Goal: Task Accomplishment & Management: Manage account settings

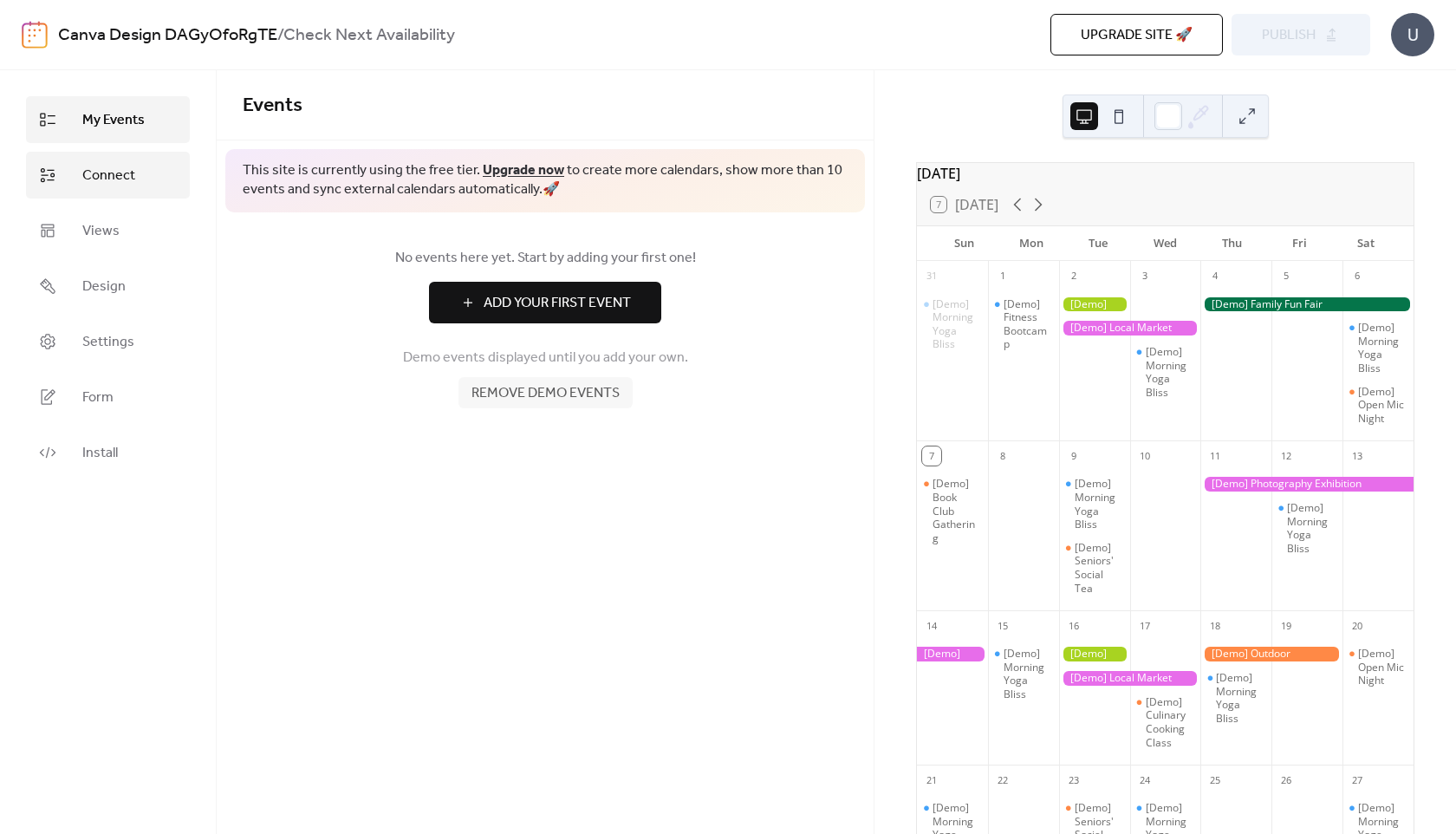
click at [115, 180] on span "Connect" at bounding box center [108, 175] width 53 height 21
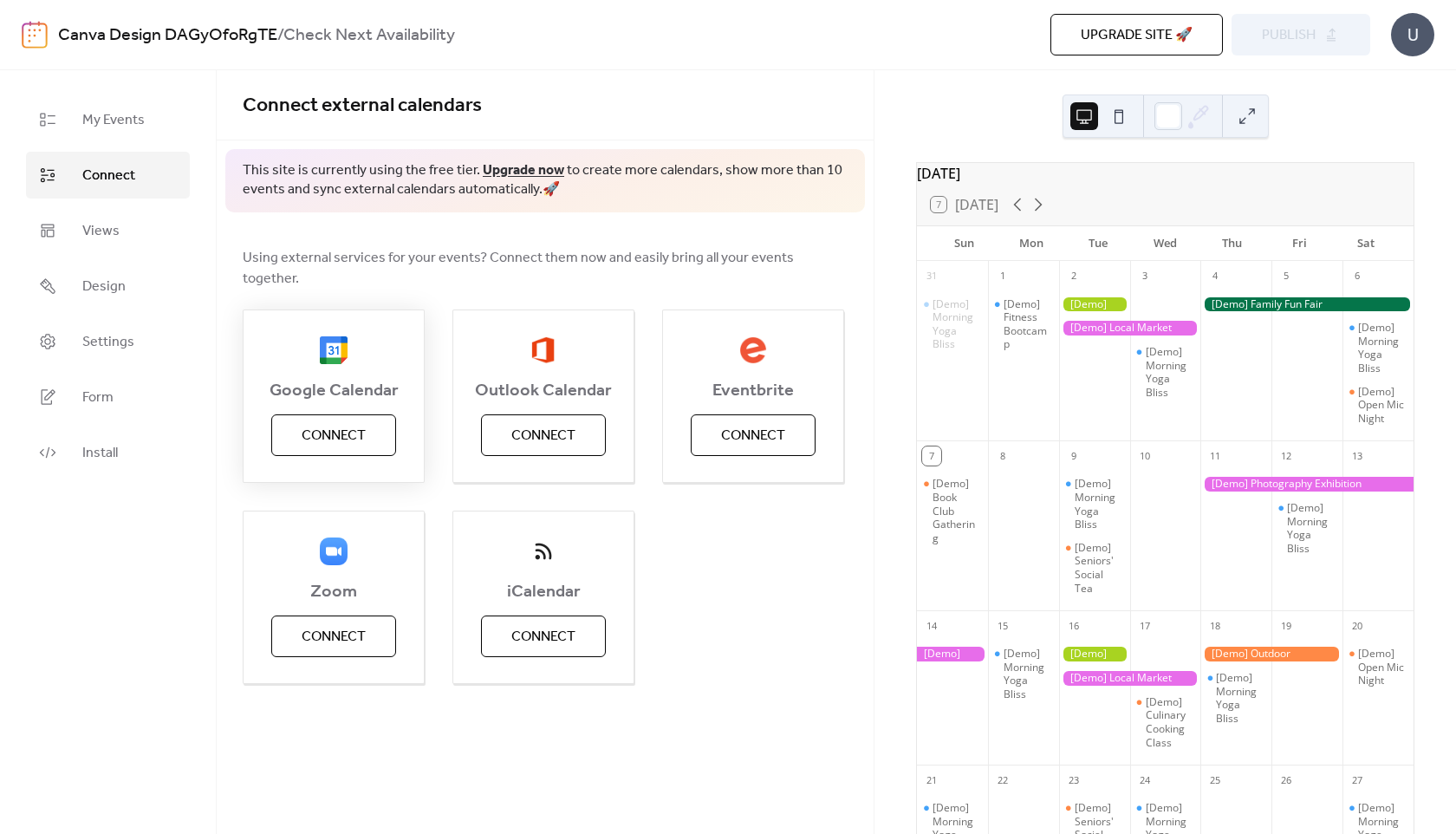
click at [337, 426] on span "Connect" at bounding box center [334, 436] width 64 height 21
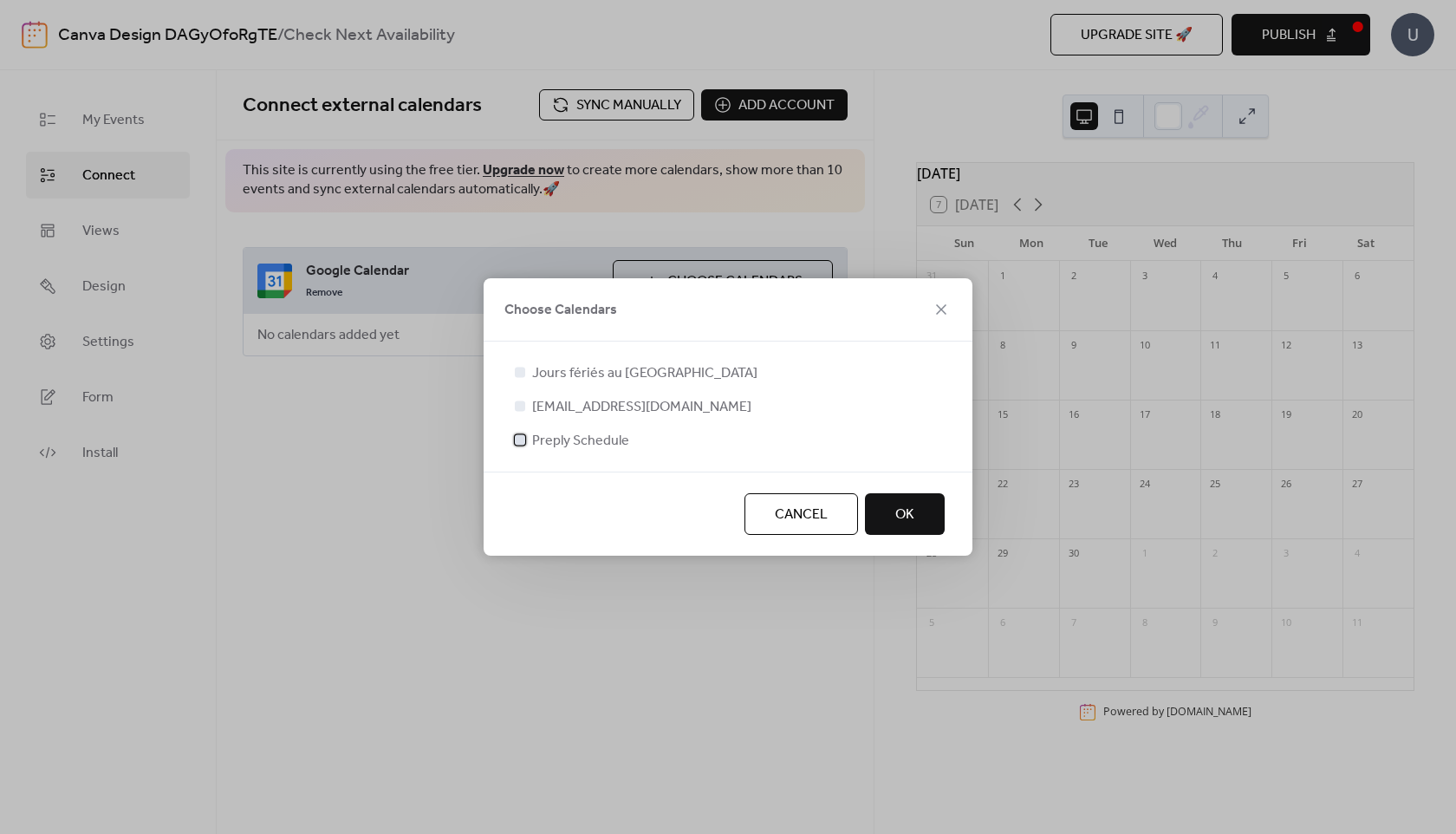
click at [541, 444] on span "Preply Schedule" at bounding box center [580, 441] width 97 height 21
click at [550, 409] on span "[EMAIL_ADDRESS][DOMAIN_NAME]" at bounding box center [642, 407] width 219 height 21
click at [910, 531] on button "OK" at bounding box center [905, 514] width 80 height 42
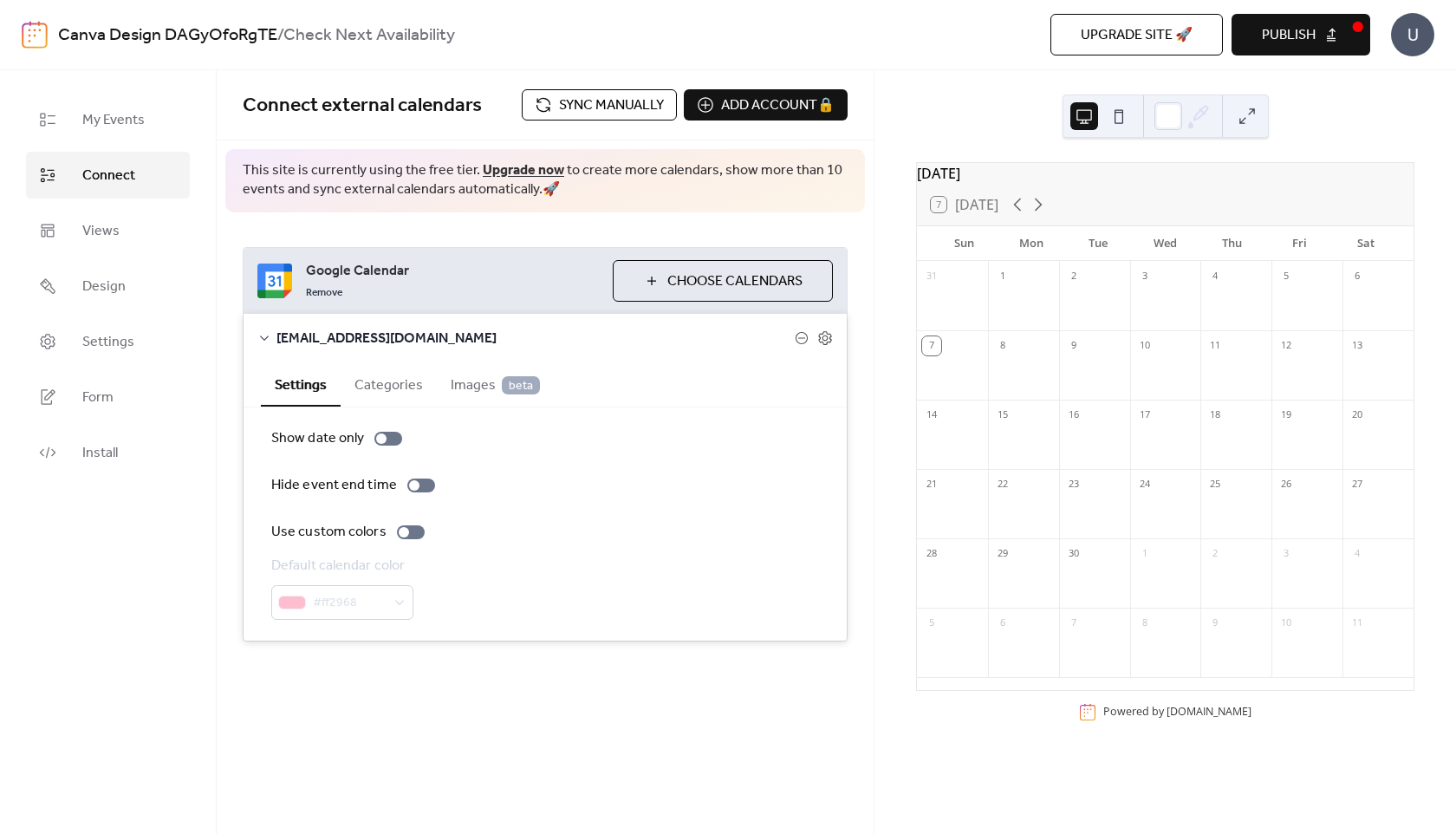
click at [703, 285] on span "Choose Calendars" at bounding box center [735, 282] width 135 height 21
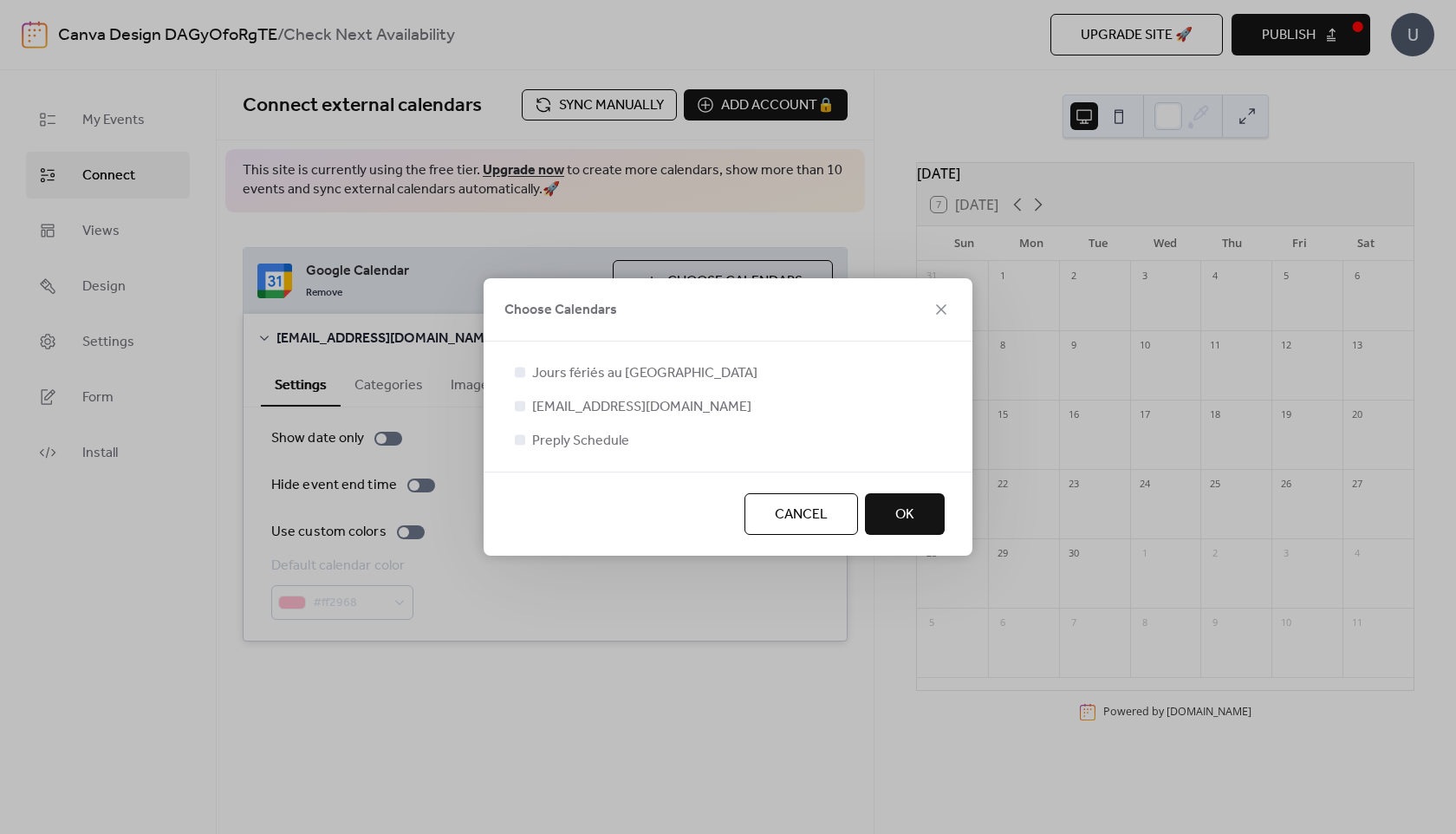
click at [903, 536] on div "Cancel OK" at bounding box center [728, 514] width 489 height 84
click at [906, 505] on span "OK" at bounding box center [905, 514] width 20 height 21
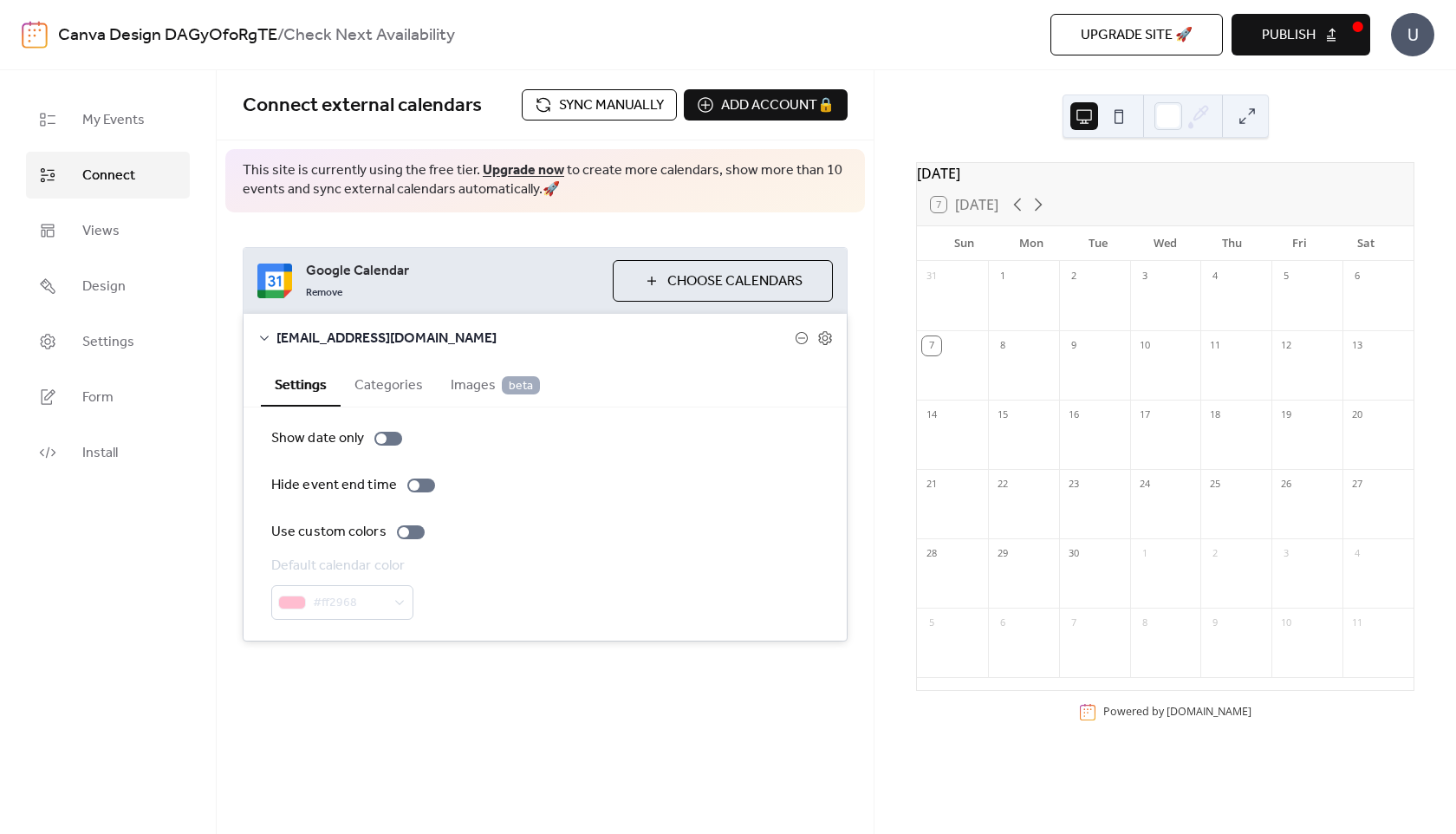
click at [1271, 41] on span "Publish" at bounding box center [1289, 35] width 54 height 21
click at [80, 296] on link "Design" at bounding box center [108, 286] width 164 height 47
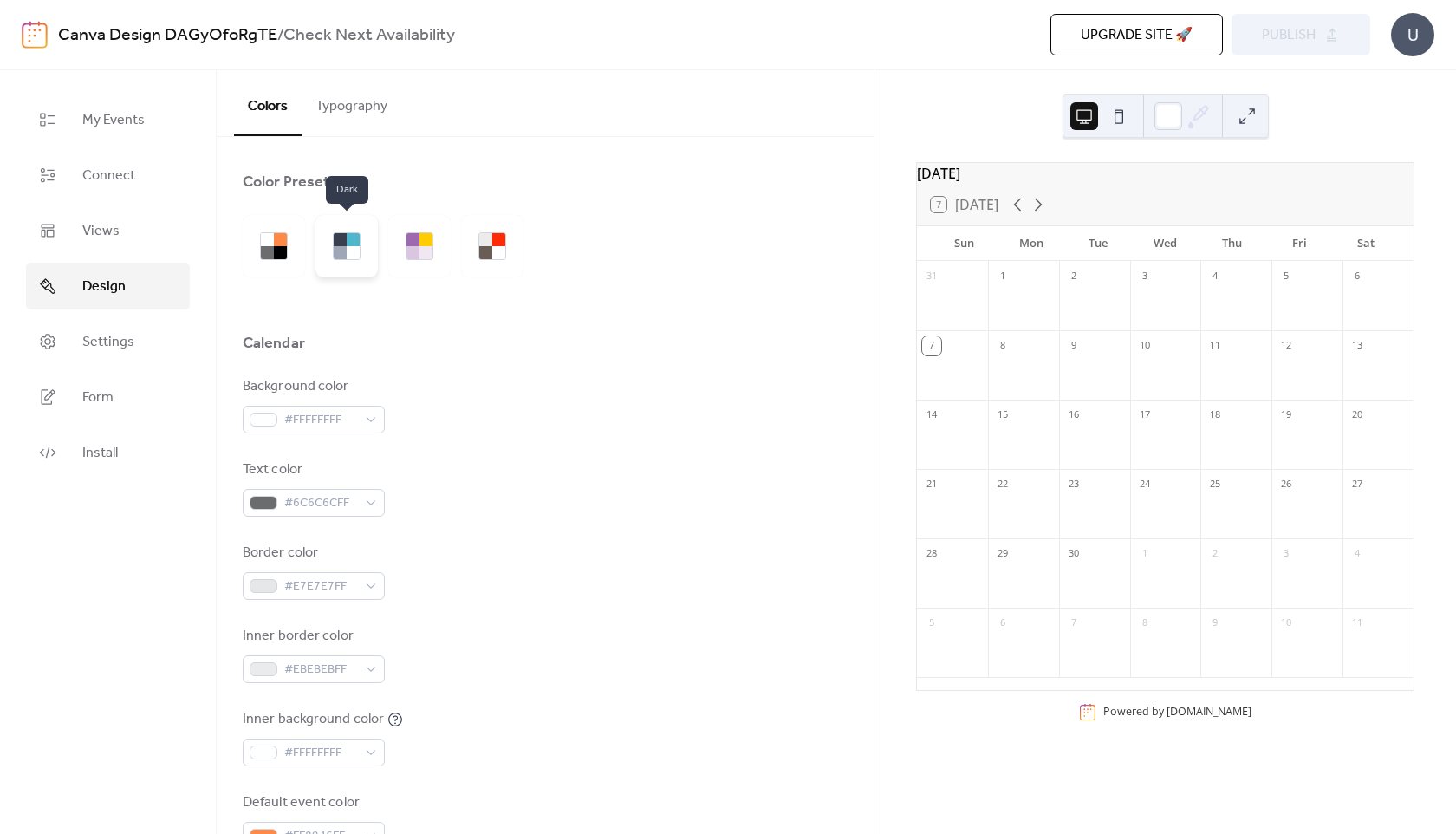
click at [343, 264] on div at bounding box center [347, 246] width 63 height 63
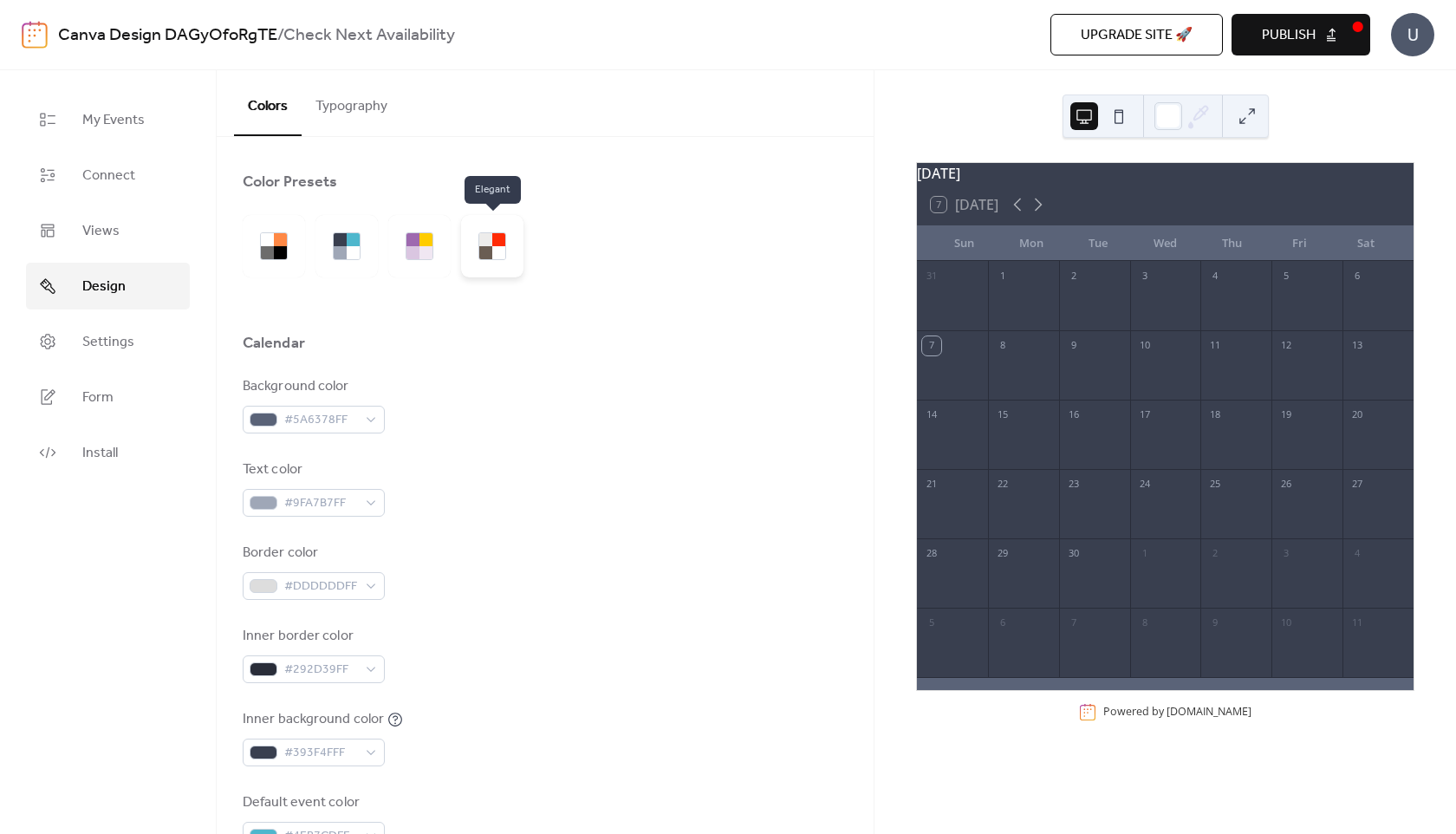
click at [488, 257] on div at bounding box center [486, 252] width 13 height 13
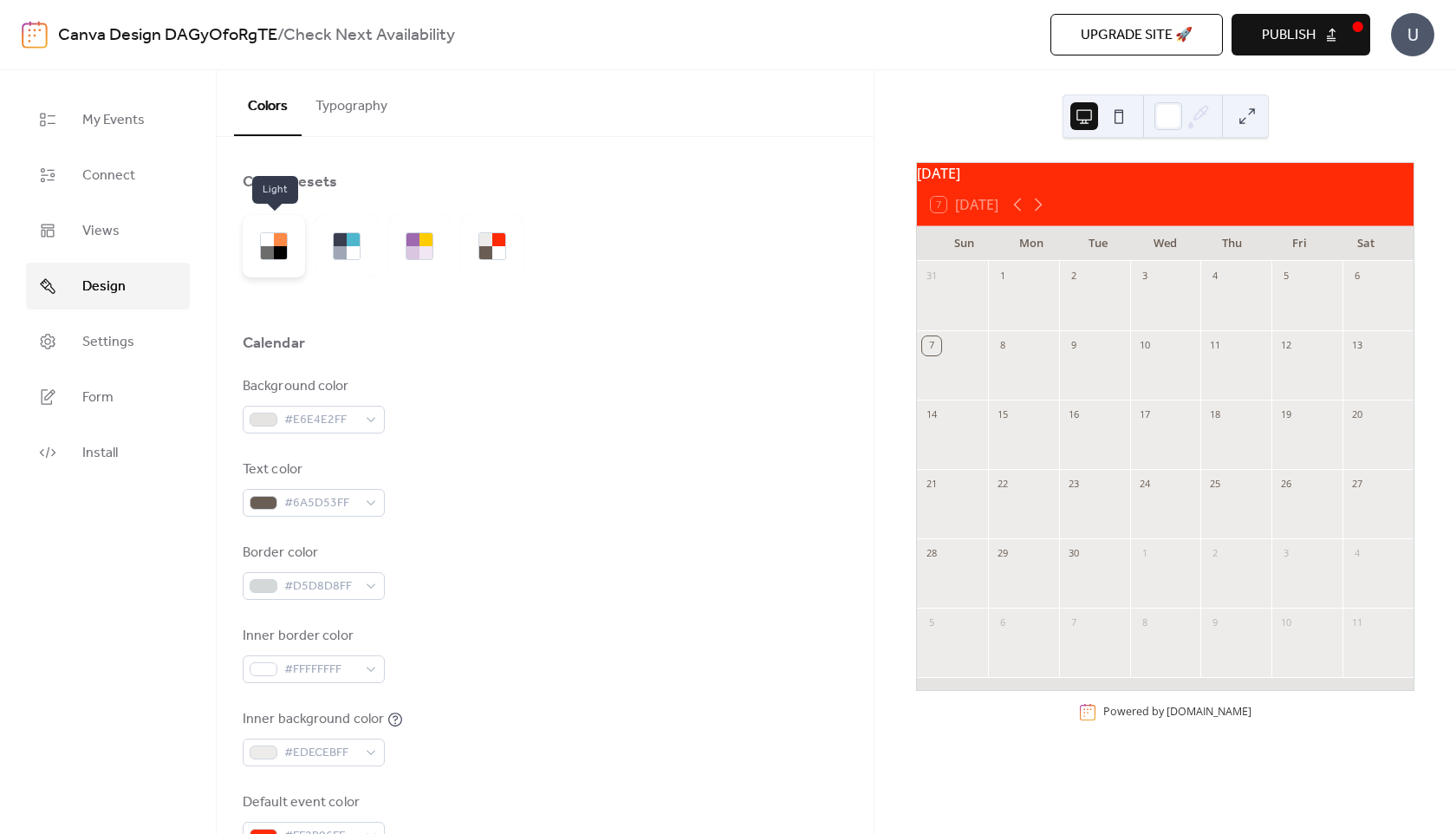
click at [279, 257] on div at bounding box center [279, 252] width 13 height 13
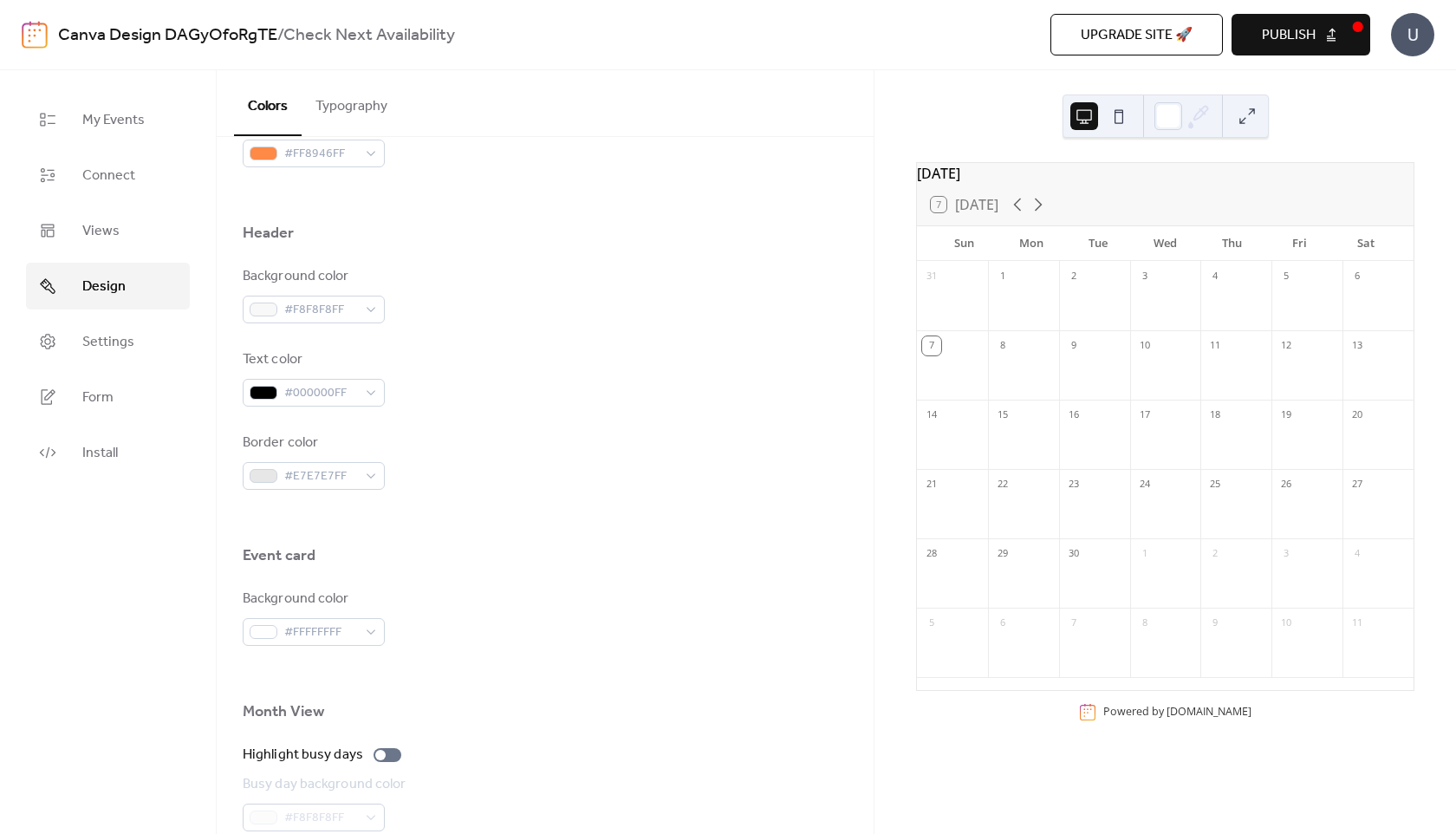
scroll to position [984, 0]
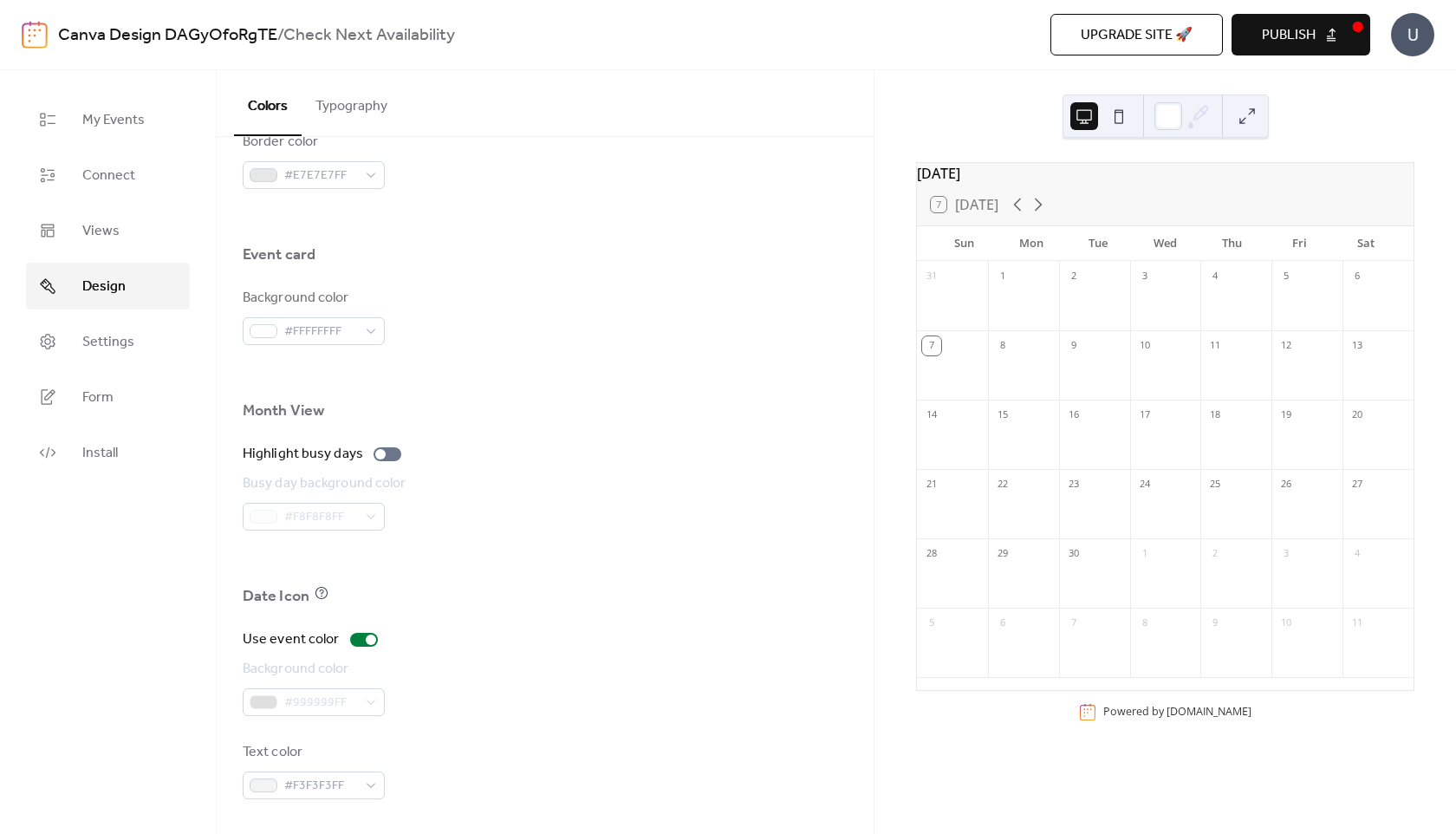
click at [1191, 201] on div "7 [DATE]" at bounding box center [1166, 204] width 496 height 42
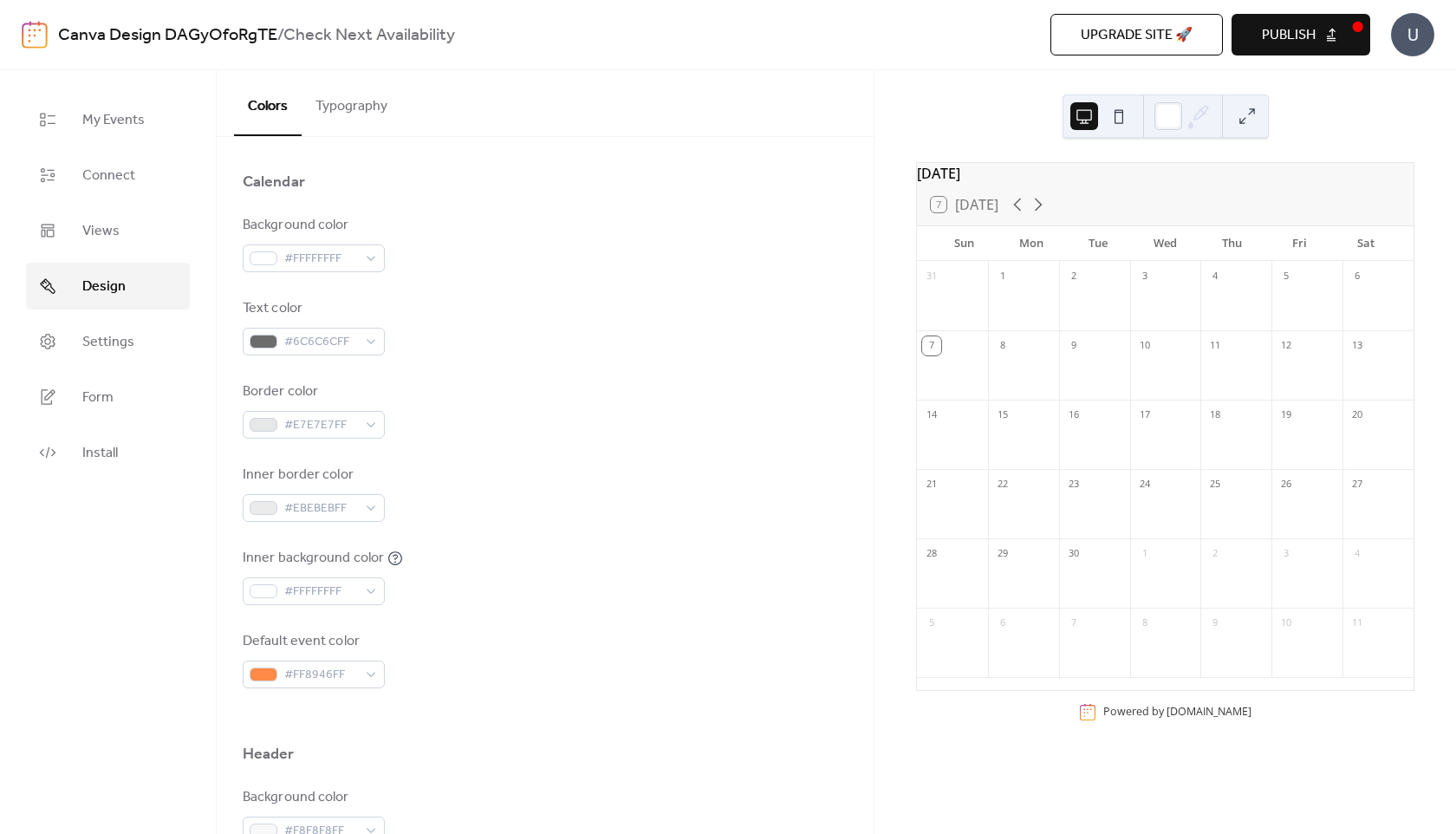
scroll to position [150, 0]
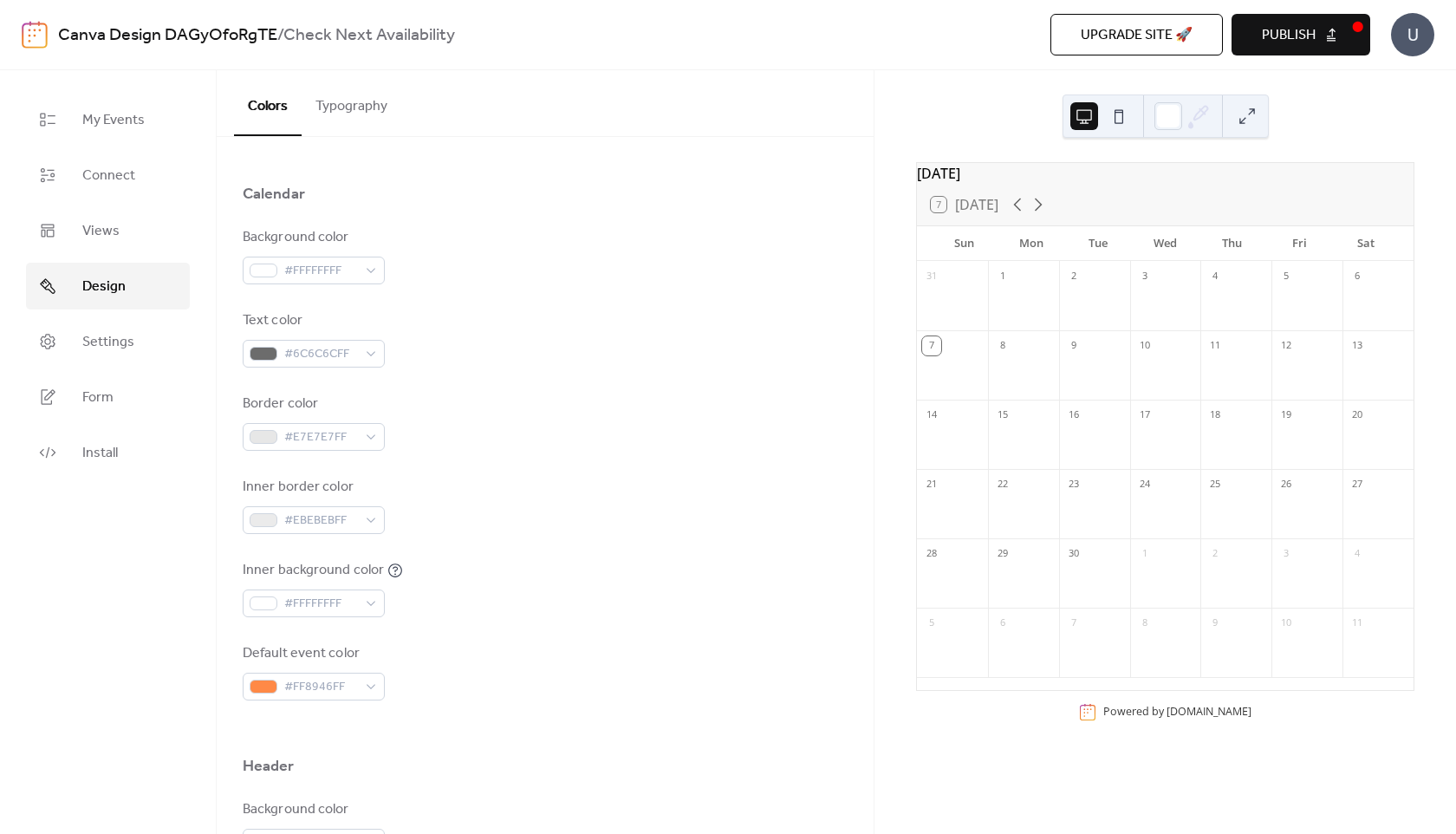
click at [1119, 111] on button at bounding box center [1119, 116] width 27 height 27
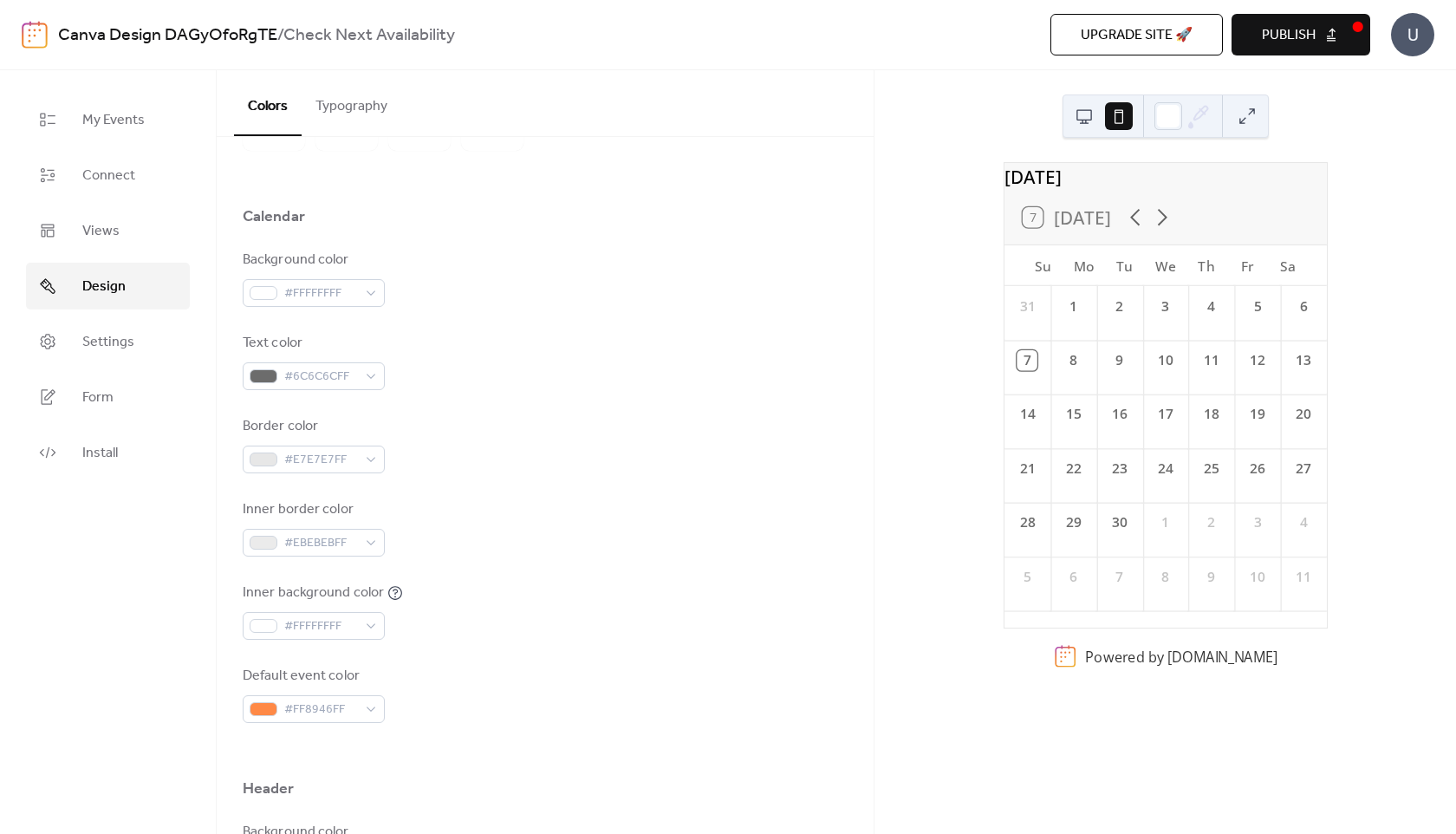
scroll to position [131, 0]
click at [273, 458] on div at bounding box center [263, 456] width 27 height 14
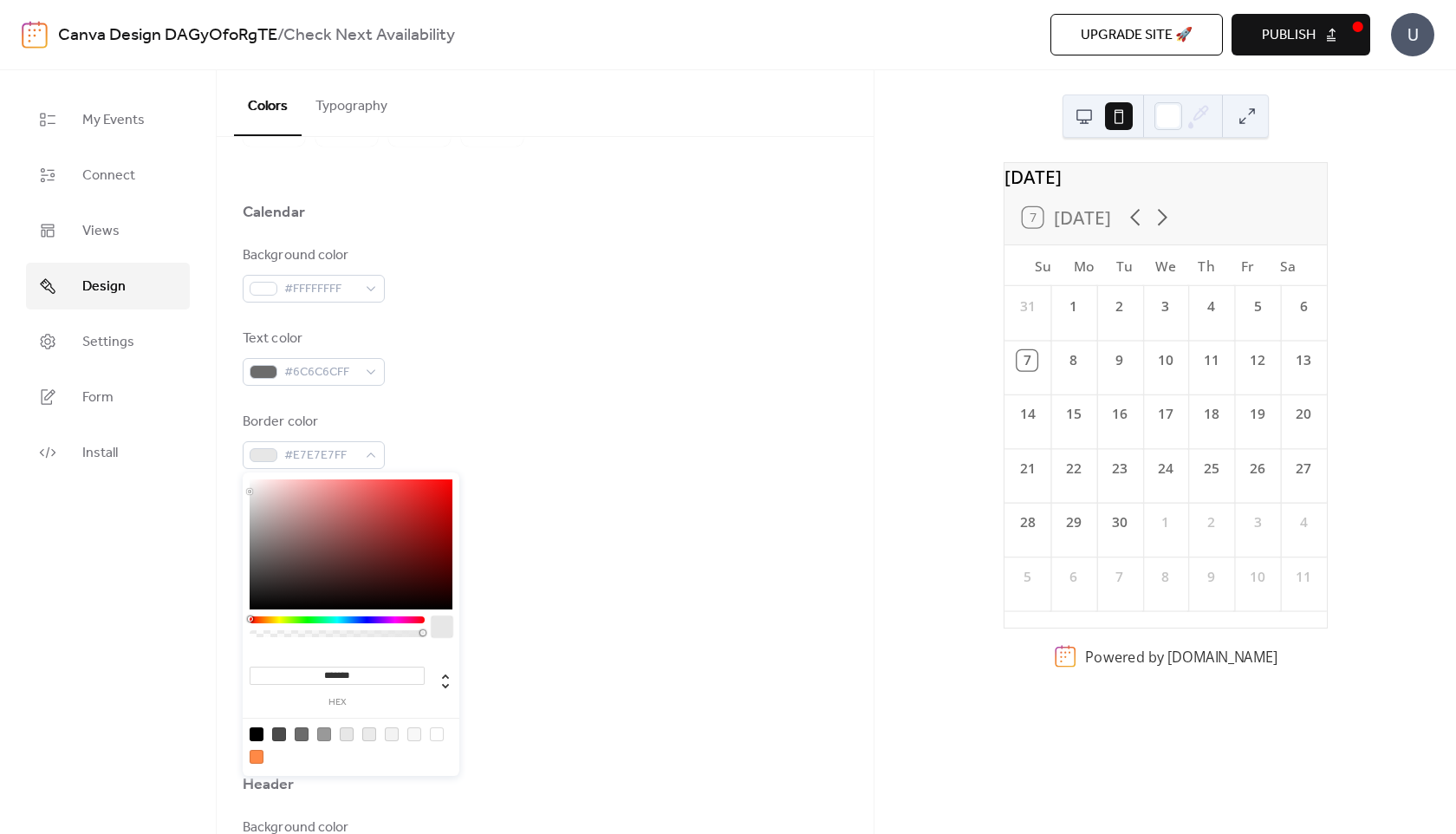
click at [306, 592] on div at bounding box center [351, 545] width 203 height 130
type input "*******"
click at [306, 592] on div at bounding box center [306, 592] width 4 height 4
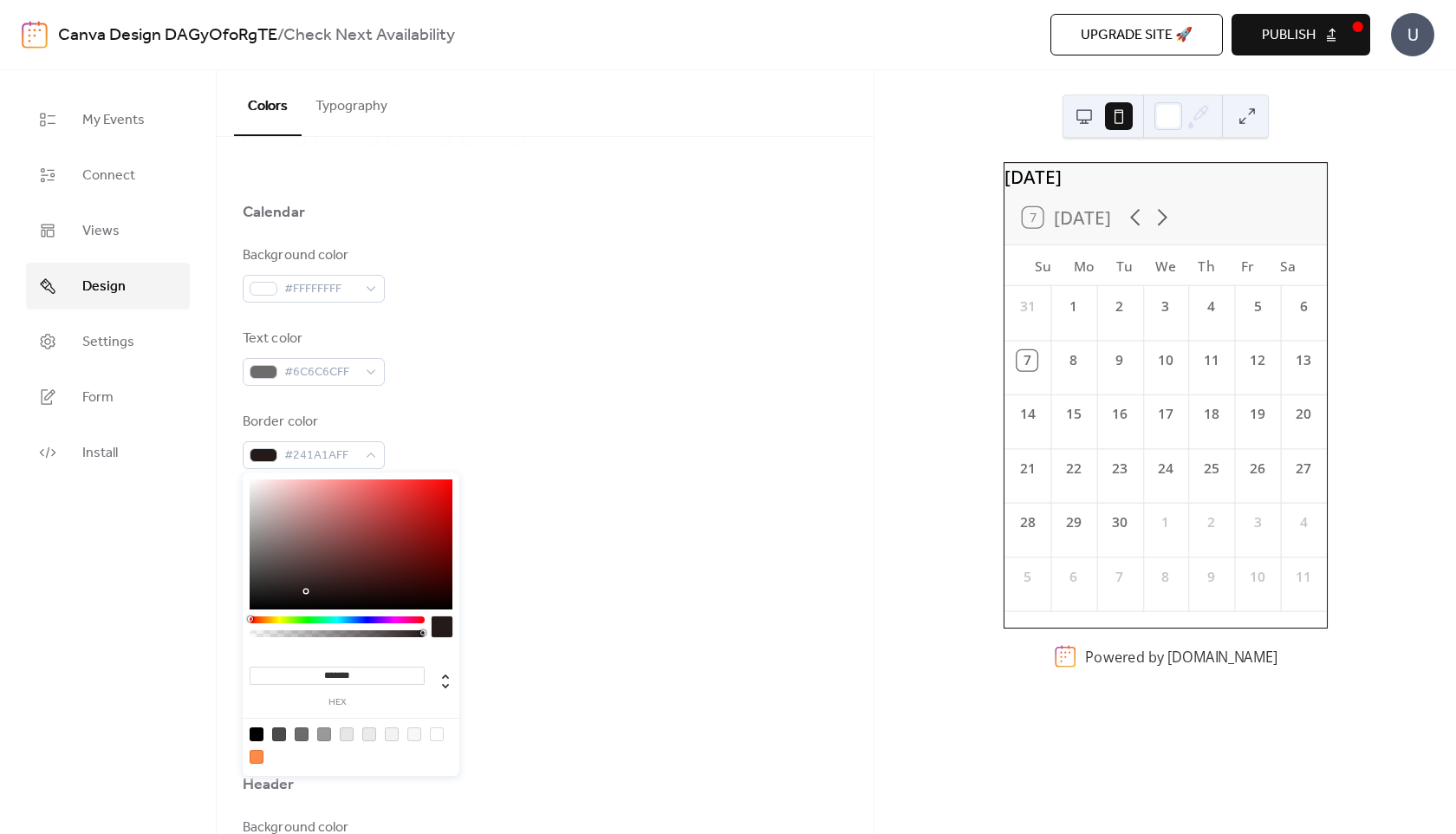
click at [616, 424] on div "Border color #241A1AFF" at bounding box center [544, 440] width 605 height 58
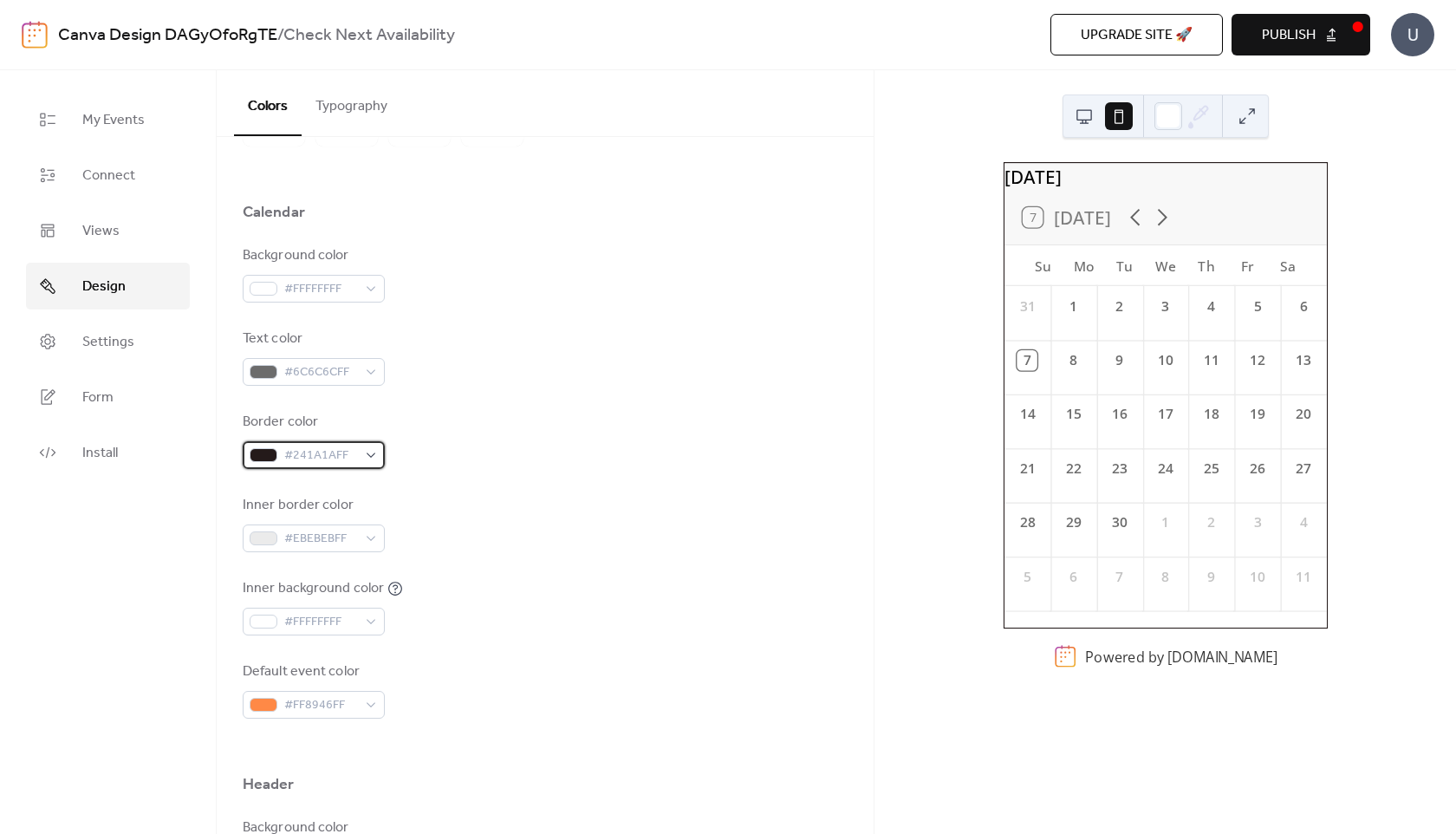
click at [262, 457] on div at bounding box center [263, 456] width 27 height 14
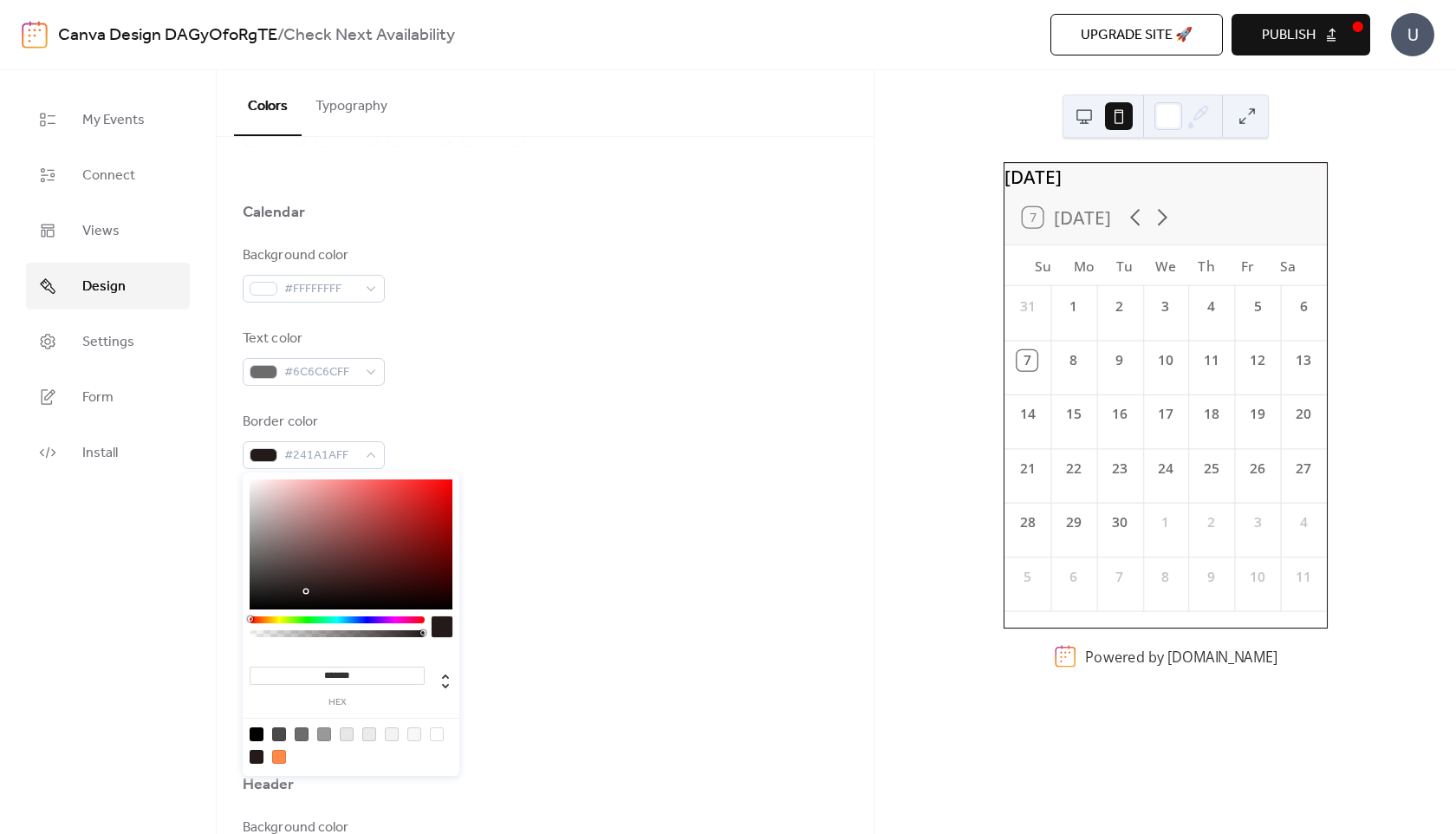
click at [326, 738] on div at bounding box center [324, 734] width 14 height 14
type input "*******"
click at [612, 482] on div "Background color #FFFFFFFF Text color #6C6C6CFF Border color #999999FF Inner bo…" at bounding box center [544, 482] width 605 height 473
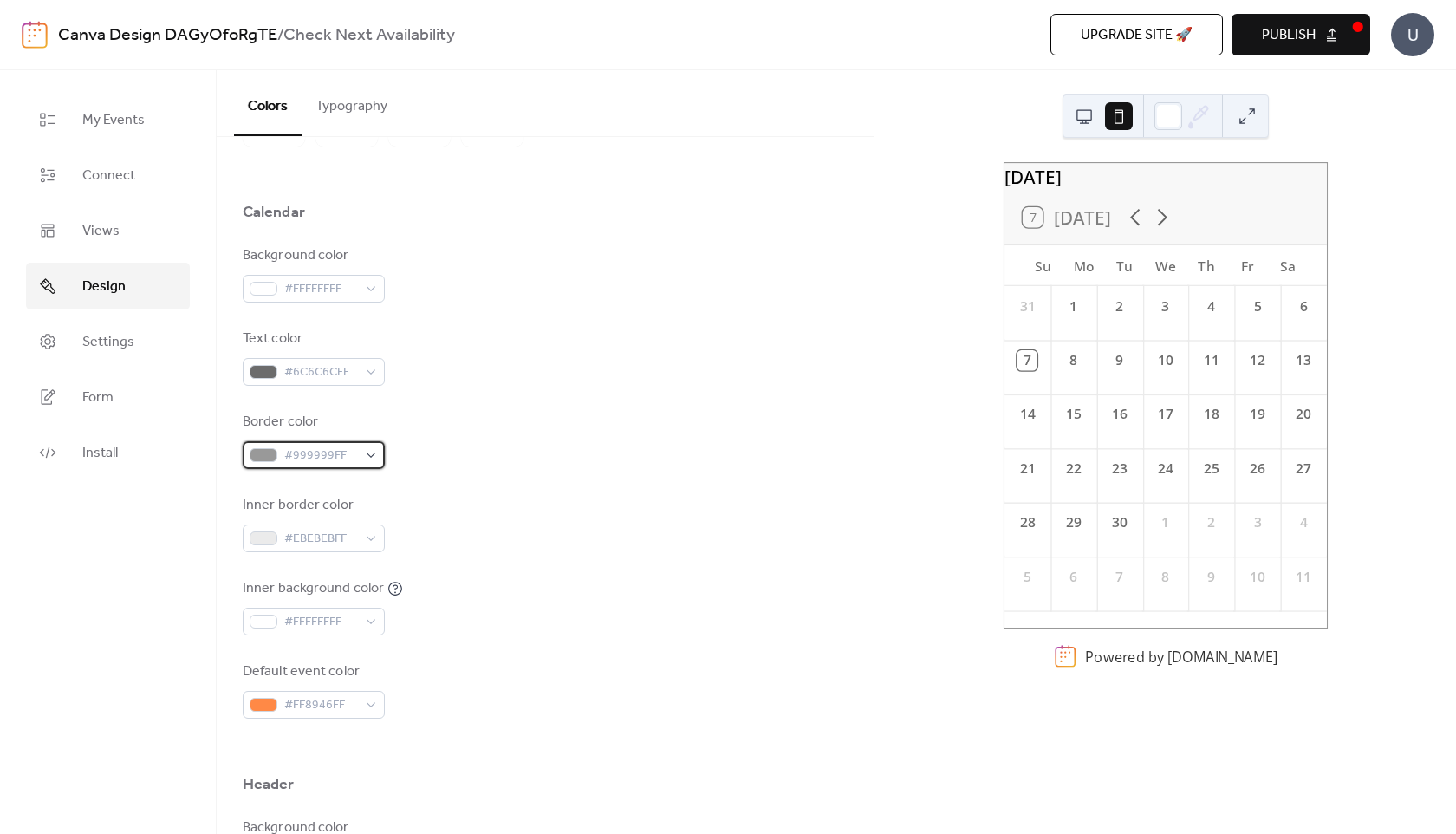
click at [263, 460] on div at bounding box center [263, 456] width 27 height 14
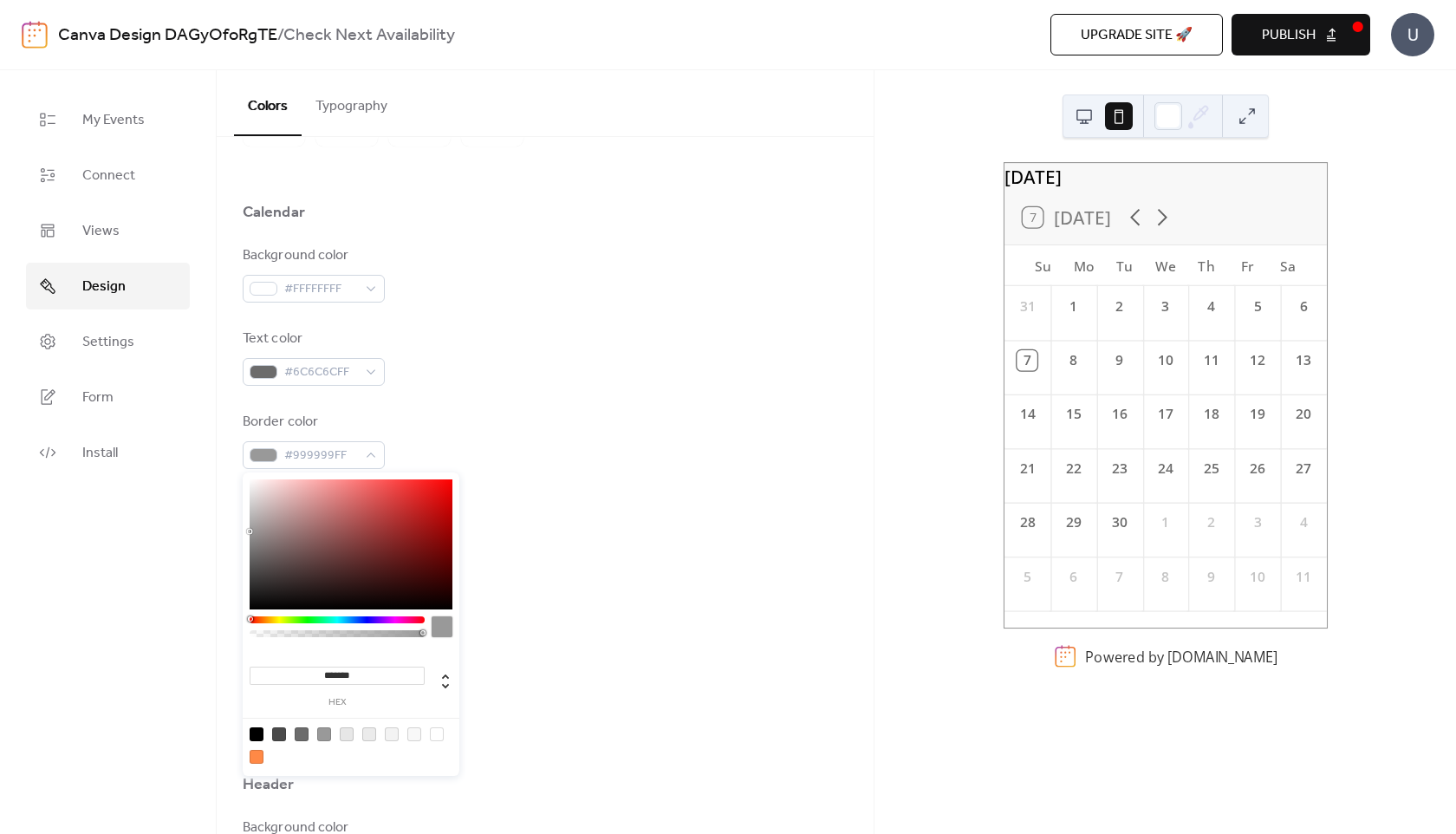
click at [367, 735] on div at bounding box center [369, 734] width 14 height 14
type input "*******"
click at [640, 488] on div "Background color #FFFFFFFF Text color #6C6C6CFF Border color #EBEBEBFF Inner bo…" at bounding box center [544, 482] width 605 height 473
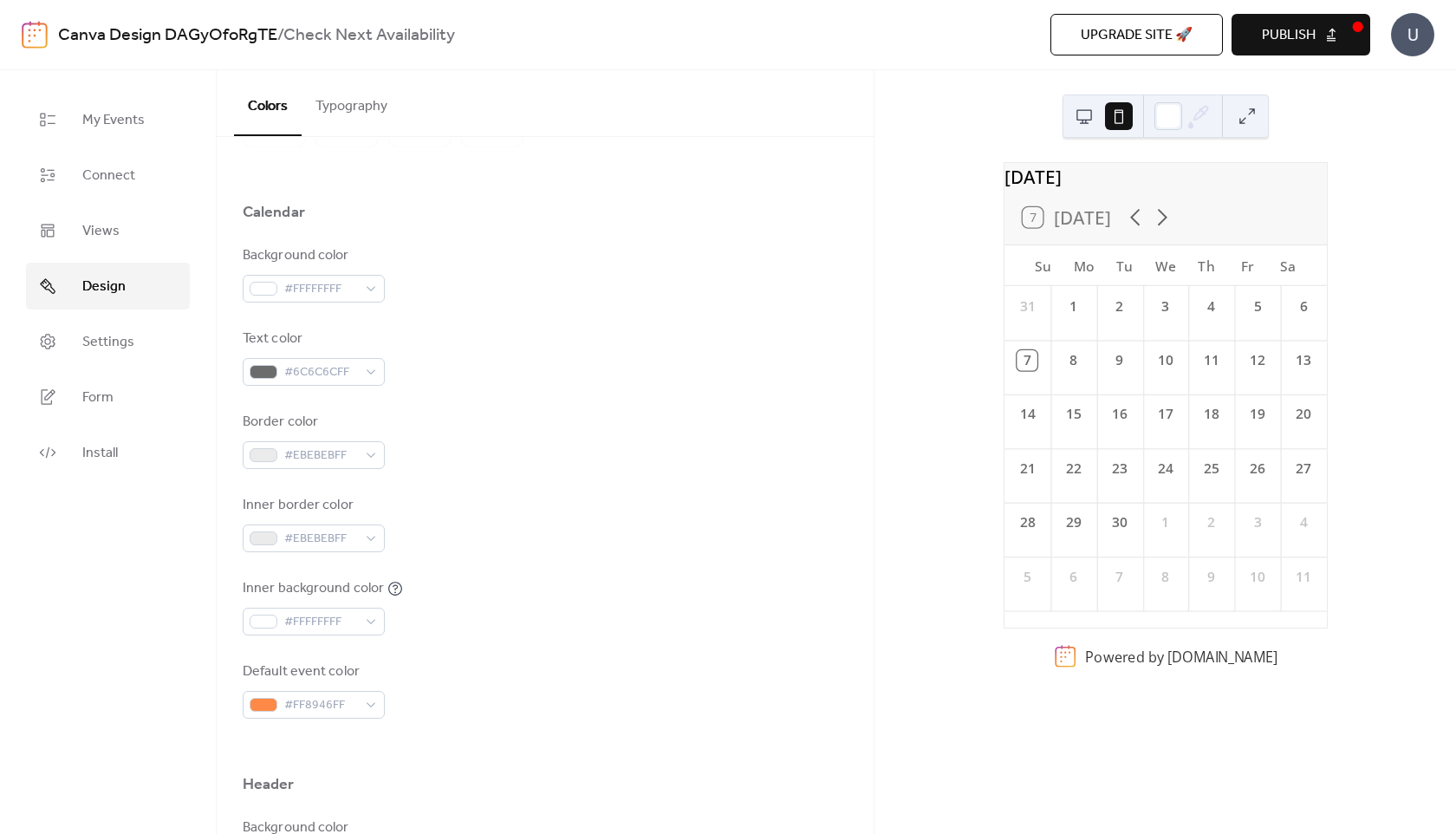
click at [368, 111] on button "Typography" at bounding box center [352, 103] width 100 height 65
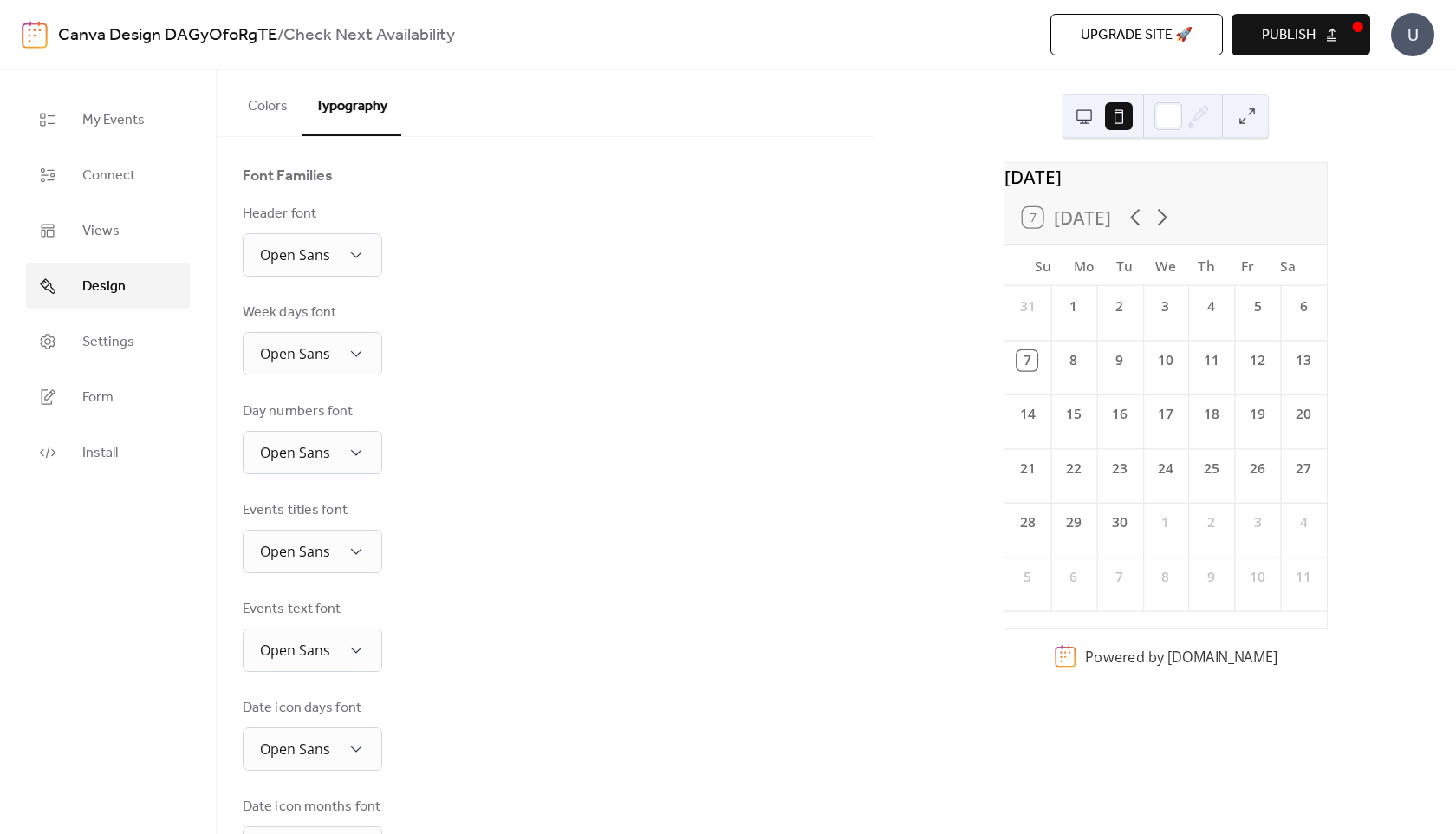
scroll to position [201, 0]
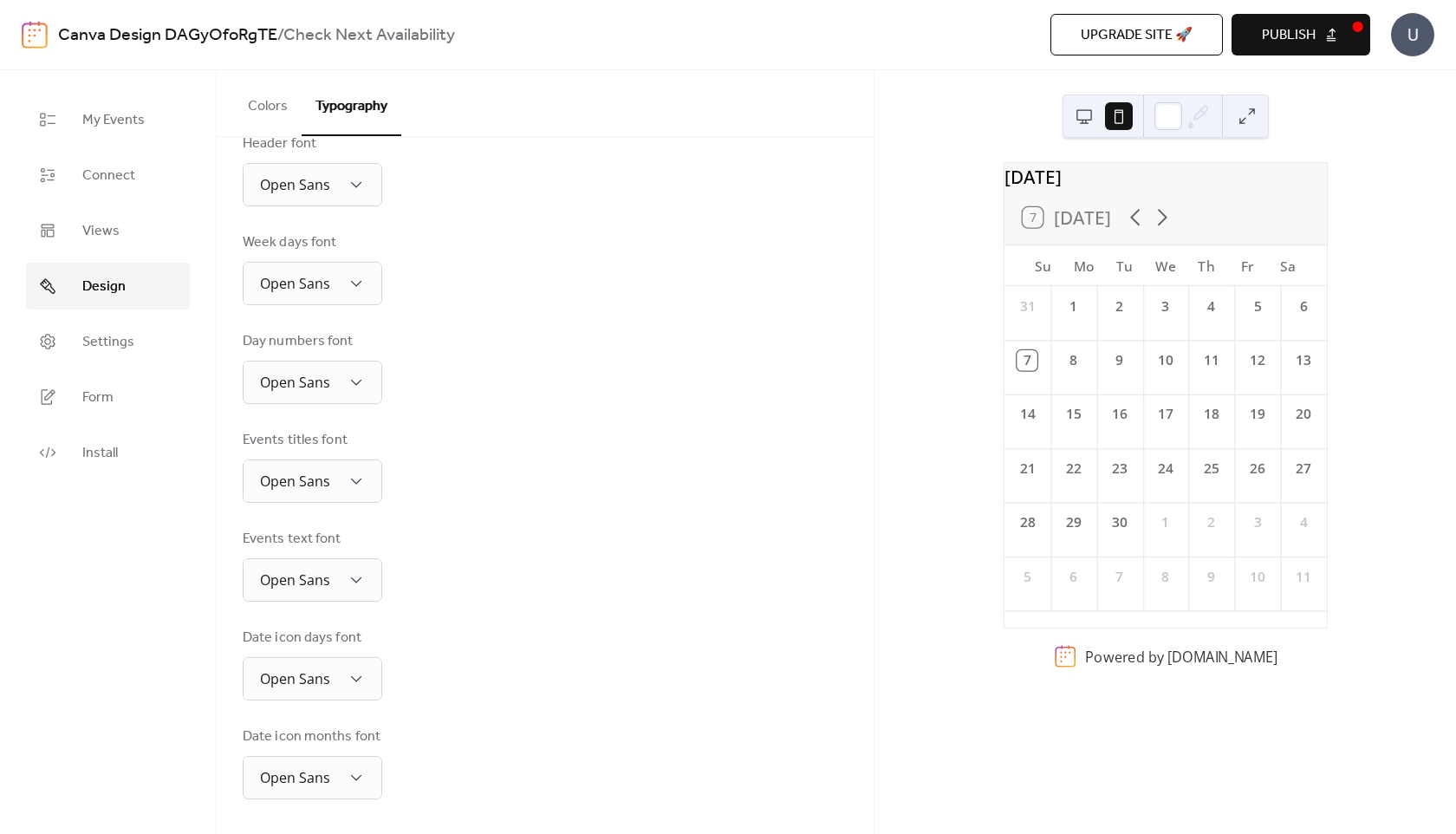
click at [280, 119] on button "Colors" at bounding box center [268, 103] width 67 height 65
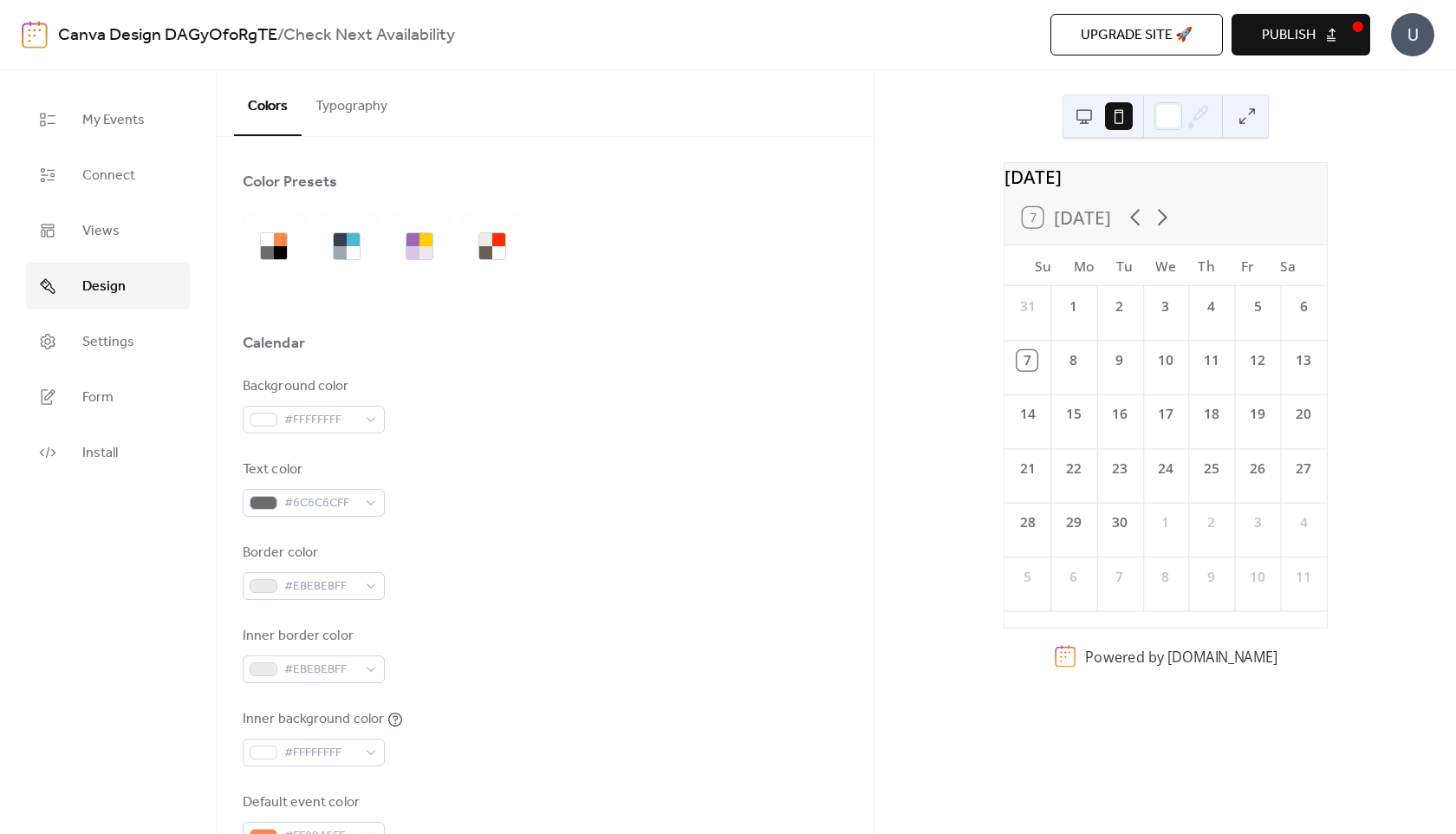
click at [1171, 130] on div at bounding box center [1183, 116] width 58 height 42
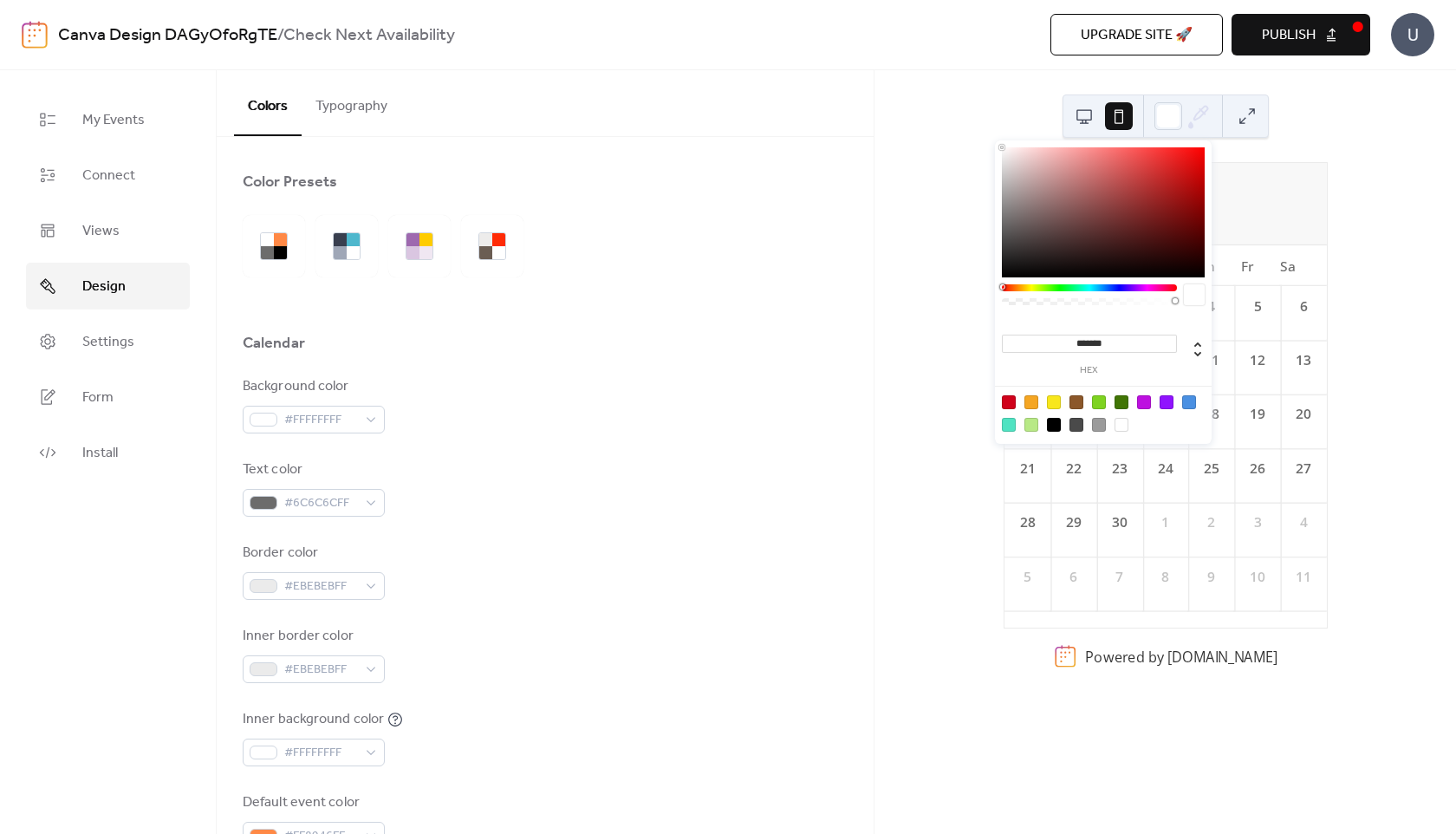
click at [1058, 229] on div at bounding box center [1103, 212] width 203 height 130
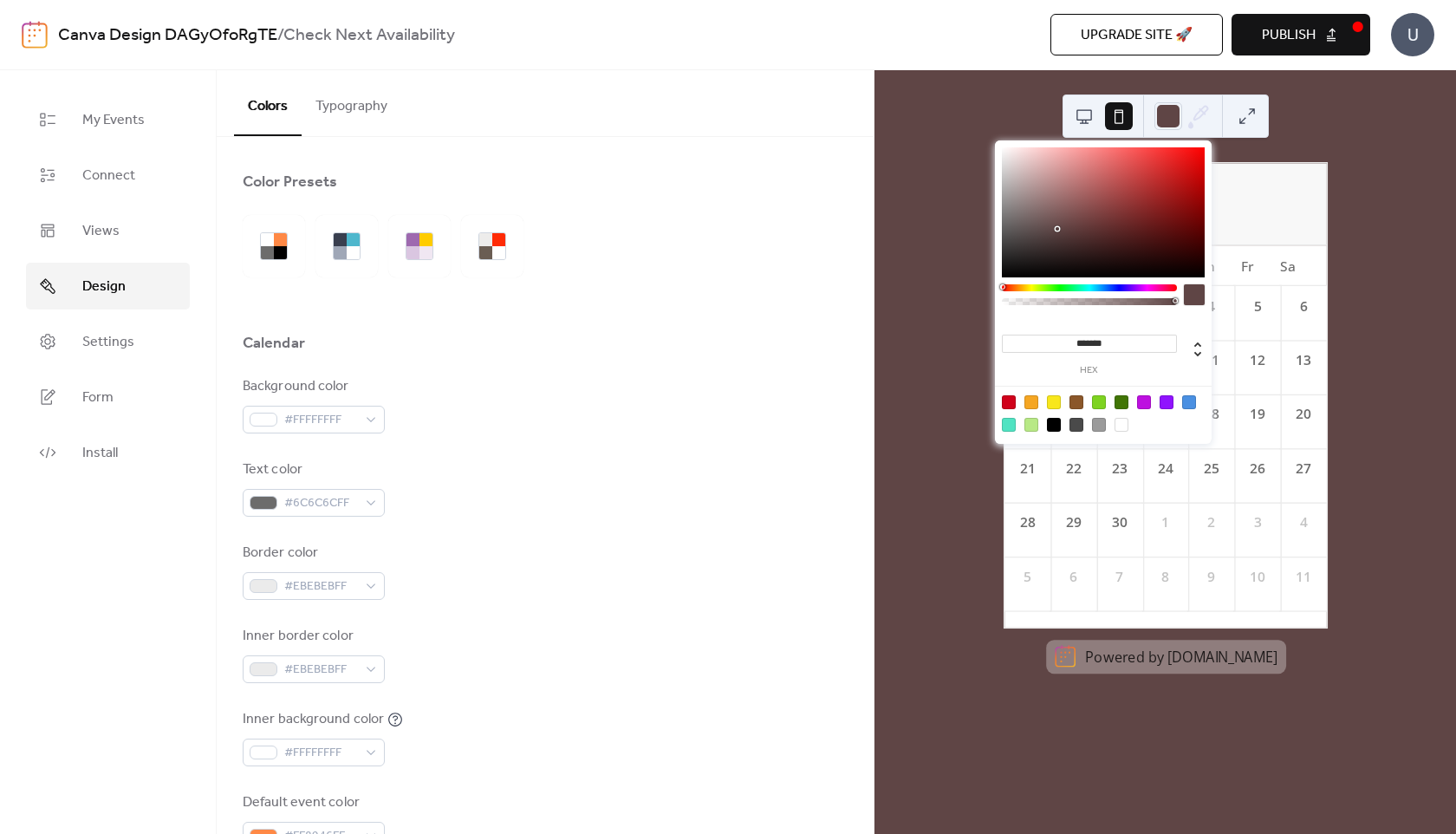
click at [1119, 431] on div at bounding box center [1122, 425] width 14 height 14
type input "*******"
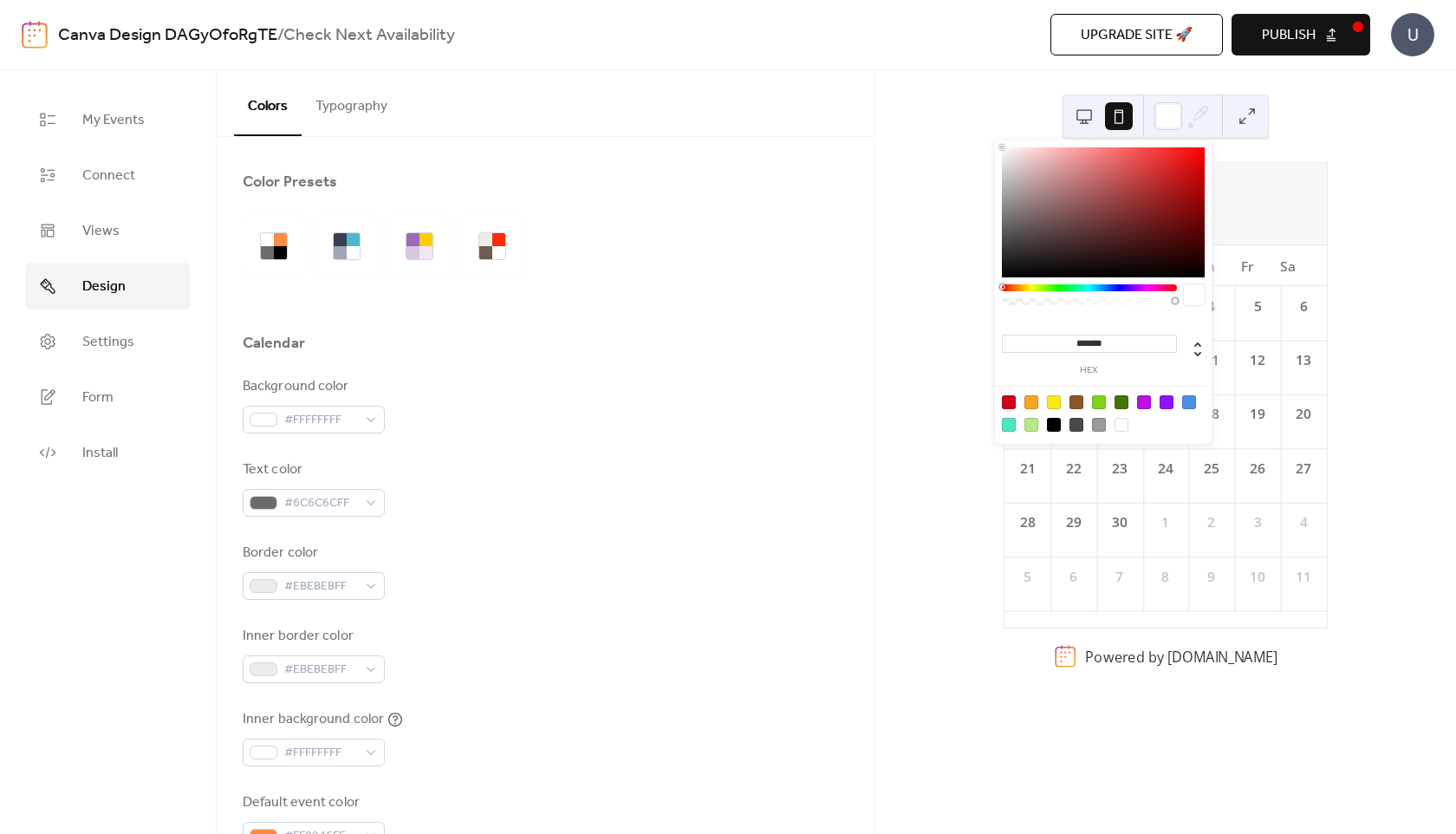
click at [1366, 169] on div "[DATE] 7 [DATE] Su Mo Tu We Th Fr Sa 31 1 2 3 4 5 6 7 8 9 10 11 12 13 14 15 16 …" at bounding box center [1165, 452] width 581 height 764
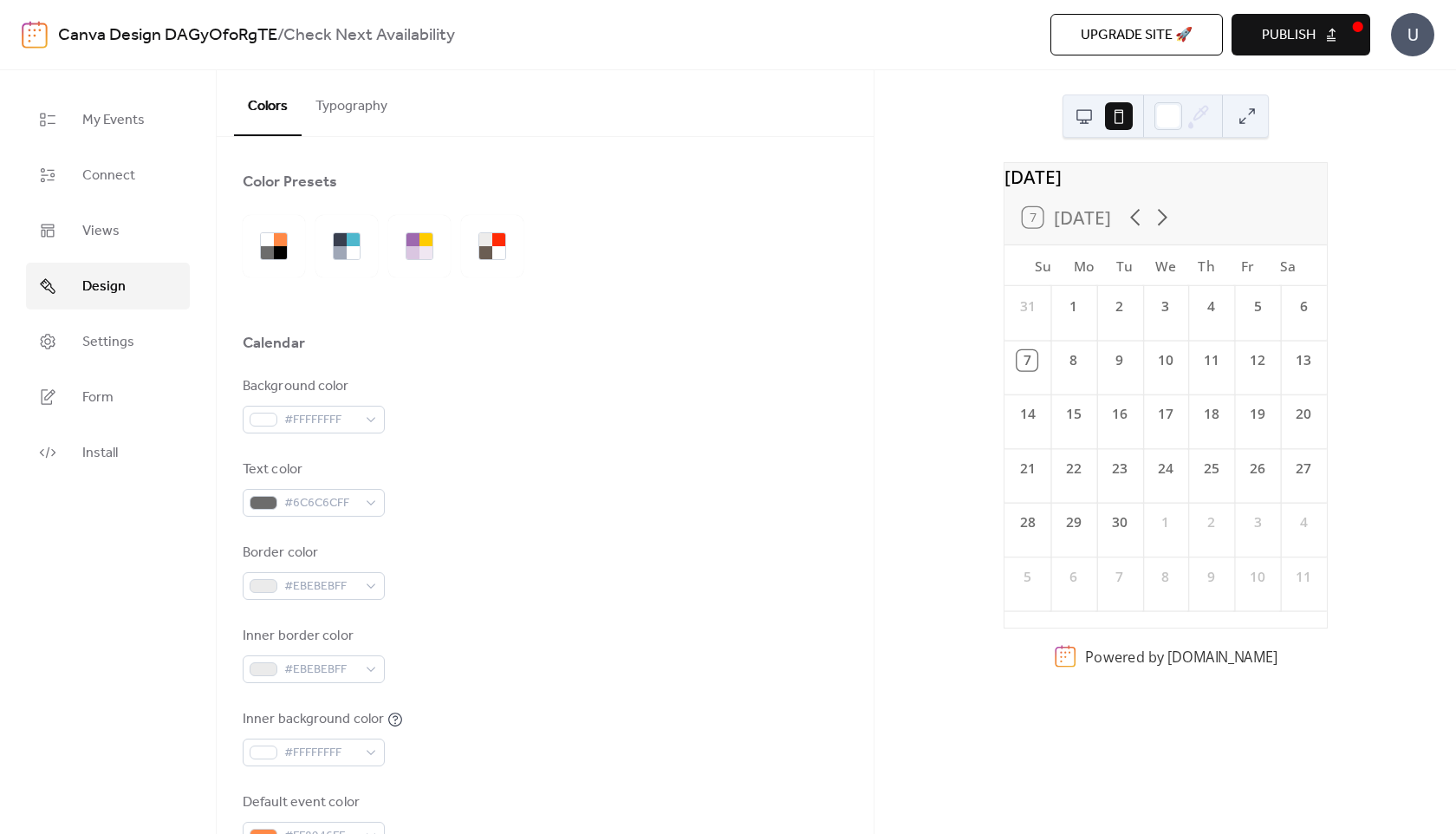
click at [1318, 35] on button "Publish" at bounding box center [1302, 34] width 139 height 42
click at [488, 243] on div at bounding box center [486, 240] width 13 height 13
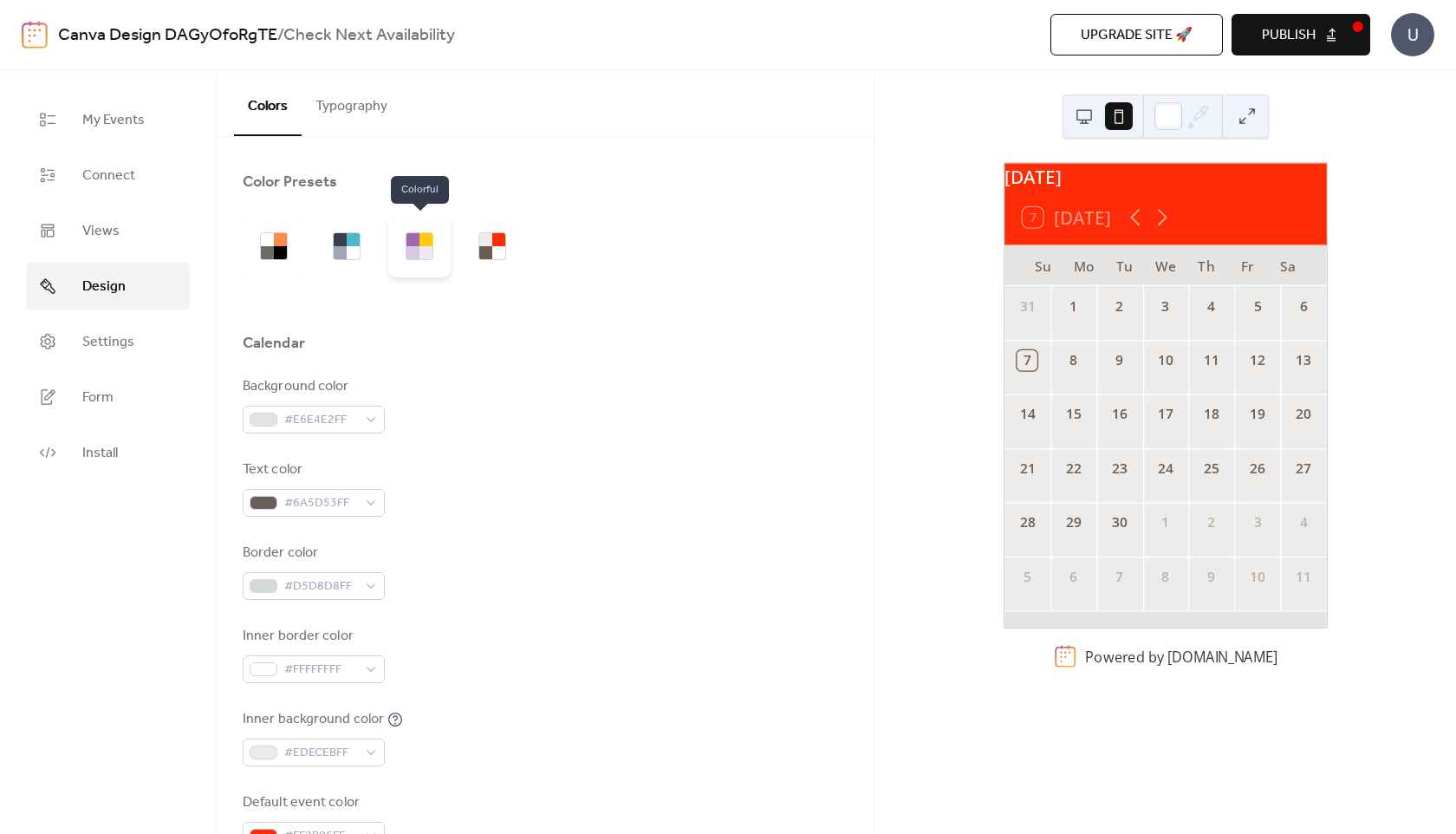
click at [423, 247] on div at bounding box center [425, 252] width 13 height 13
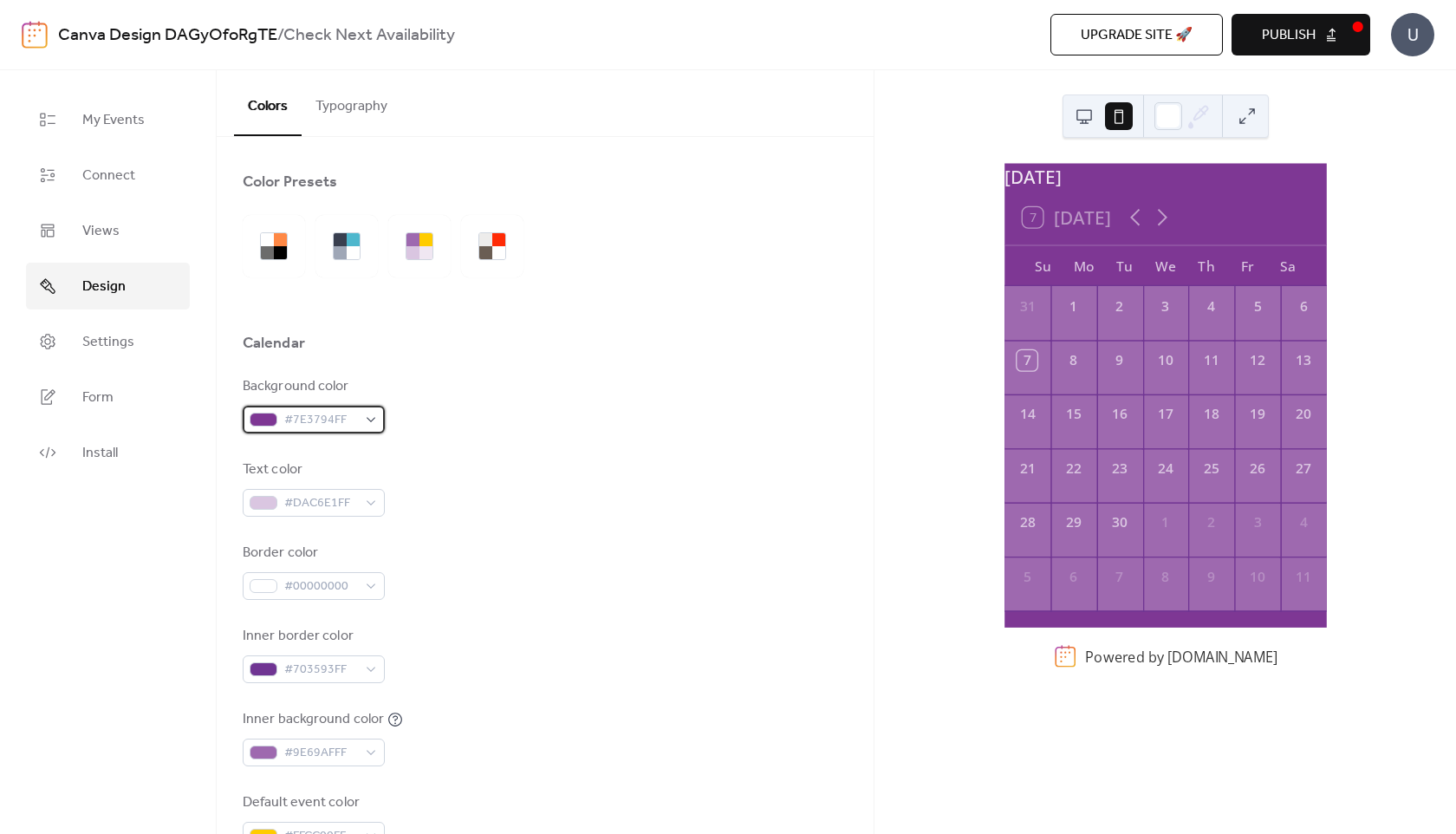
click at [265, 417] on div at bounding box center [263, 419] width 27 height 14
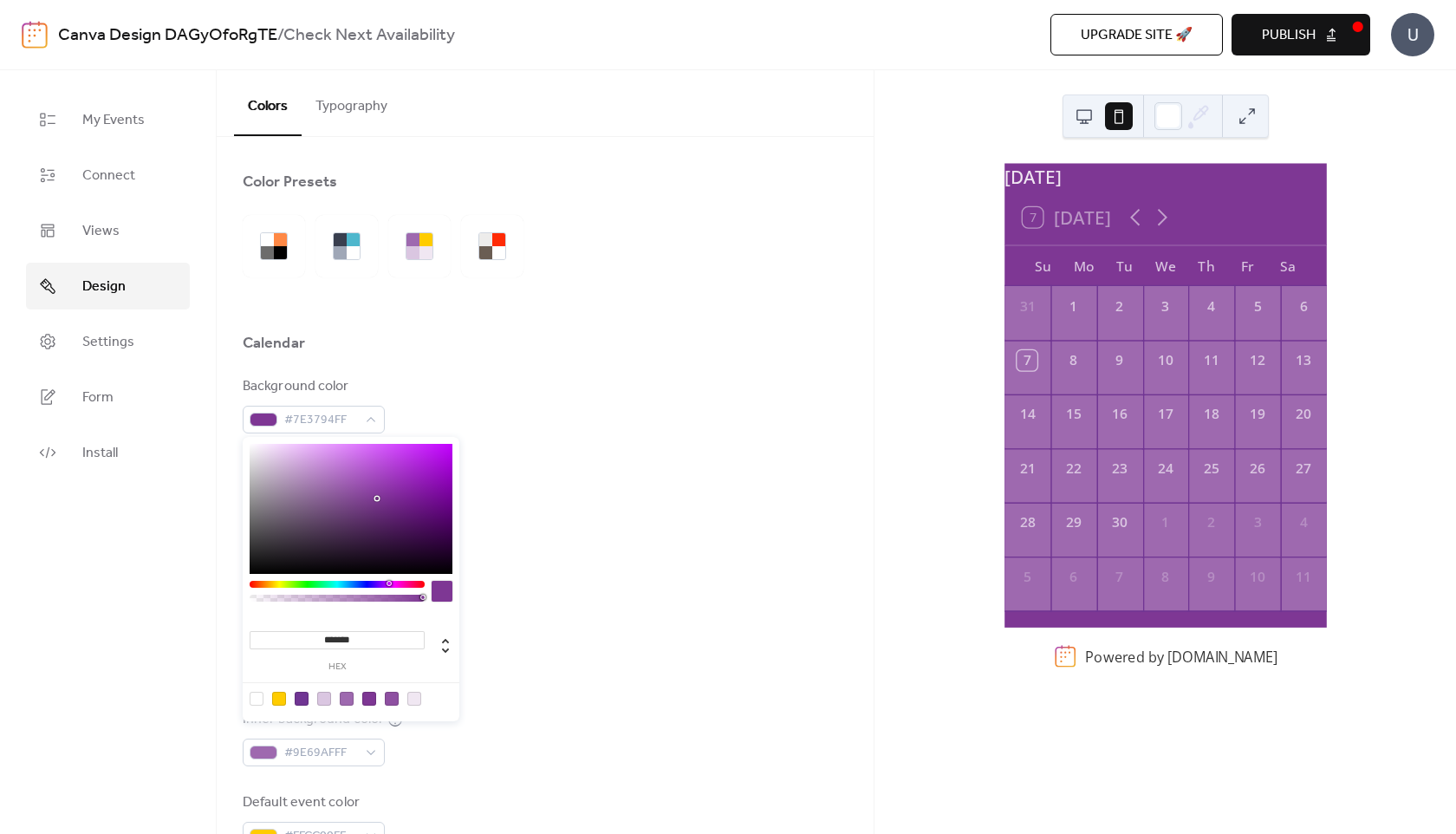
click at [353, 585] on div at bounding box center [336, 584] width 175 height 7
type input "*******"
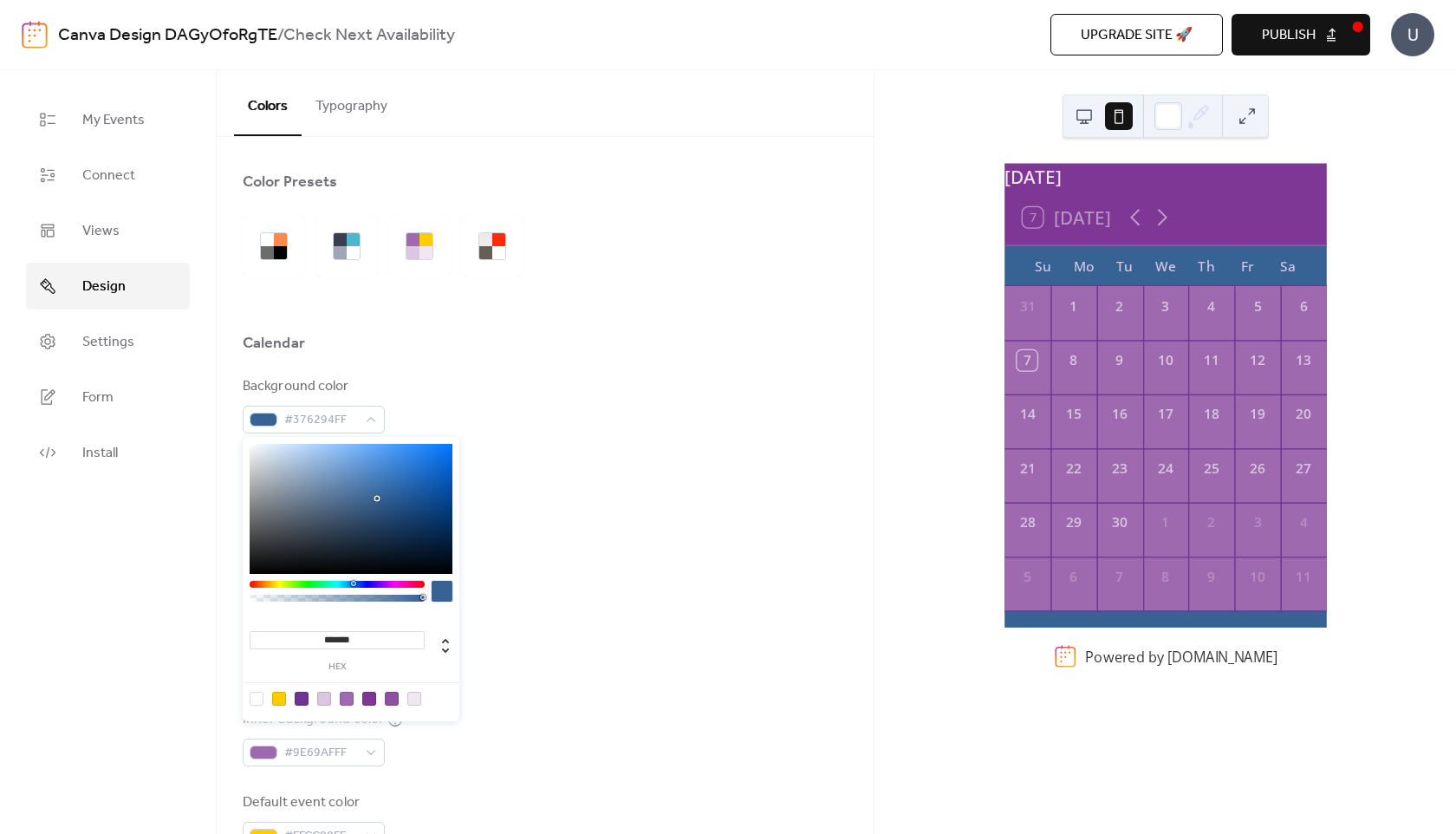
click at [564, 407] on div "Background color #376294FF" at bounding box center [544, 405] width 605 height 58
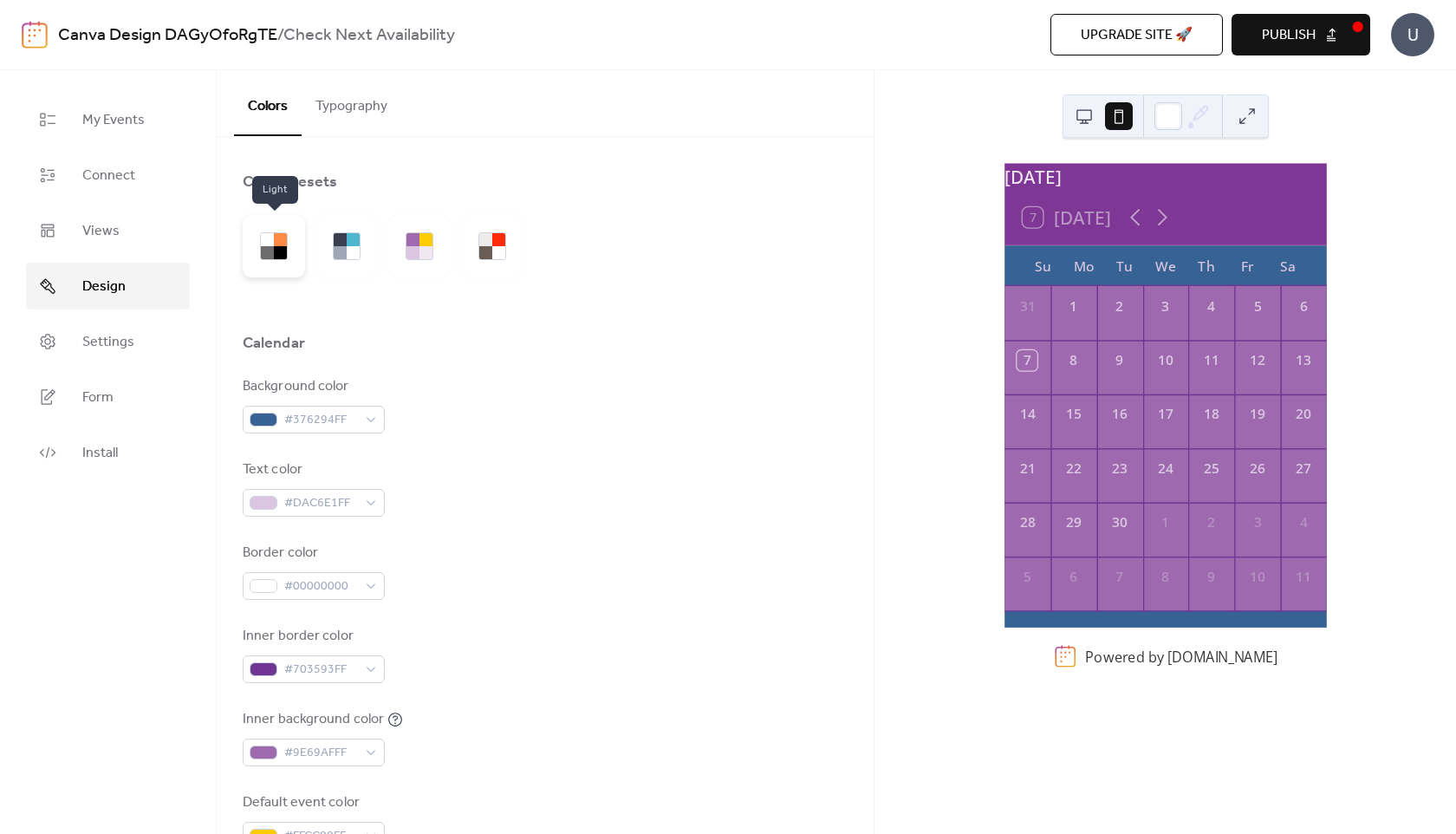
click at [285, 257] on div at bounding box center [279, 252] width 13 height 13
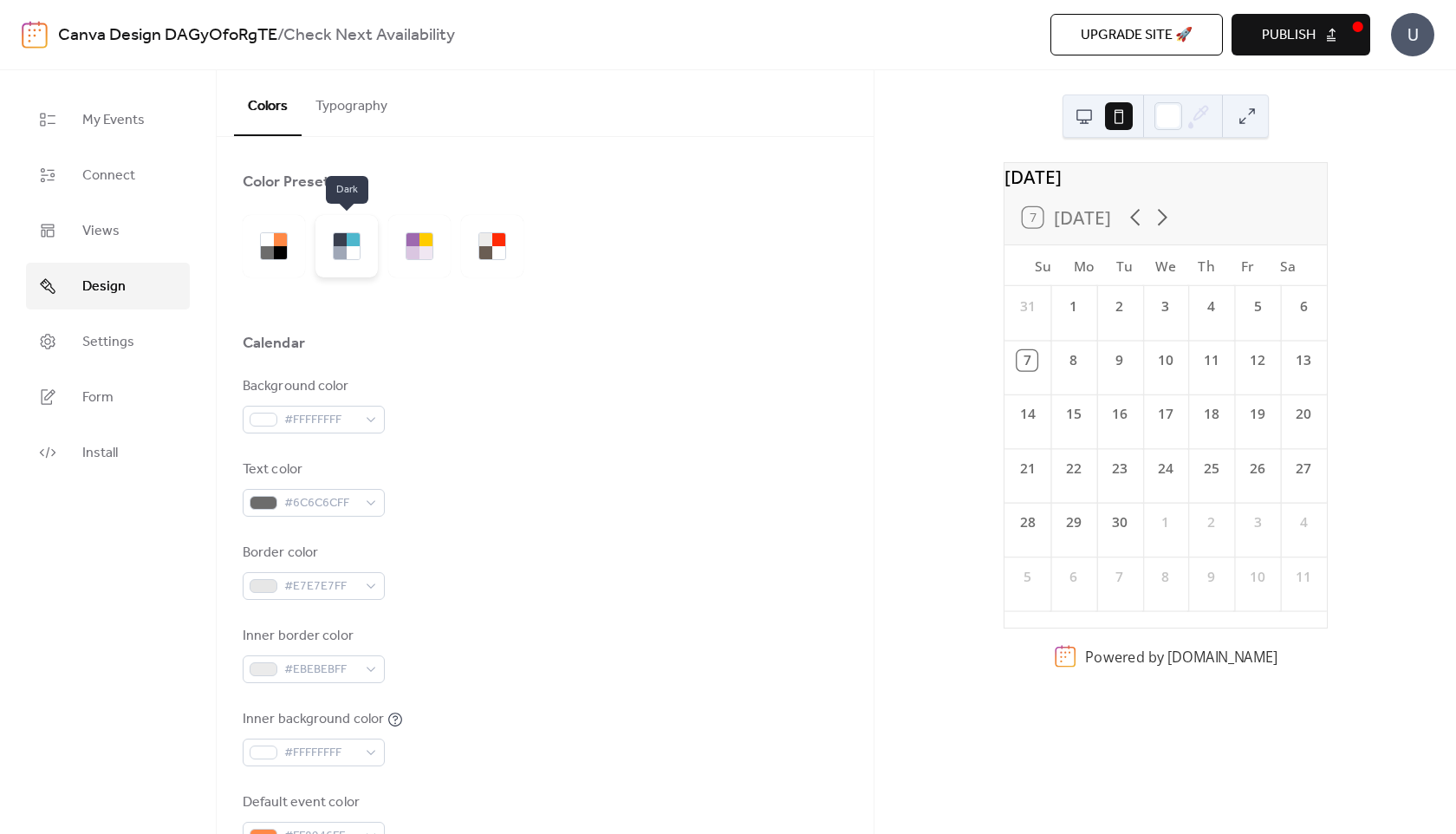
click at [349, 254] on div at bounding box center [353, 252] width 13 height 13
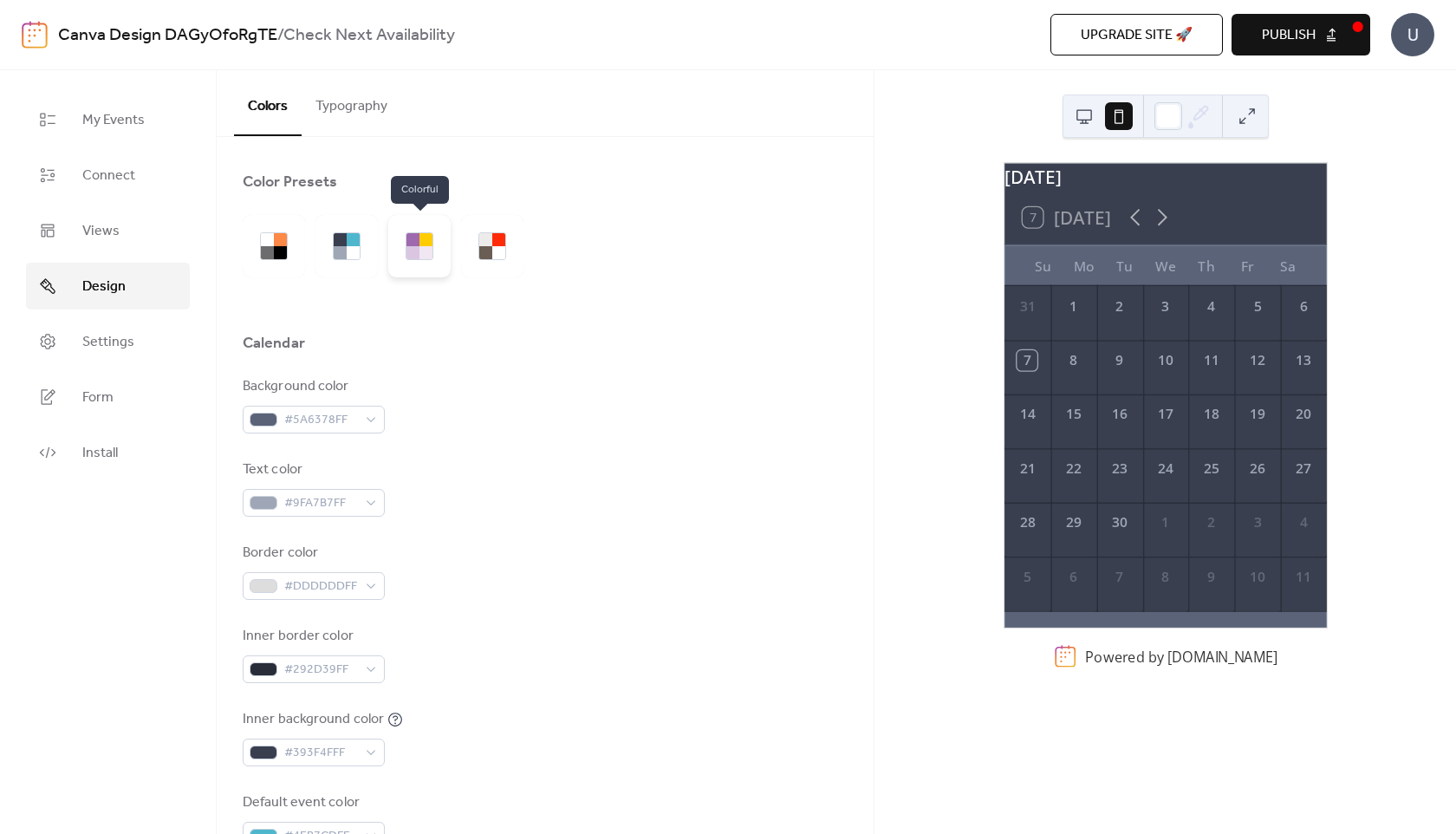
click at [407, 249] on div at bounding box center [412, 252] width 13 height 13
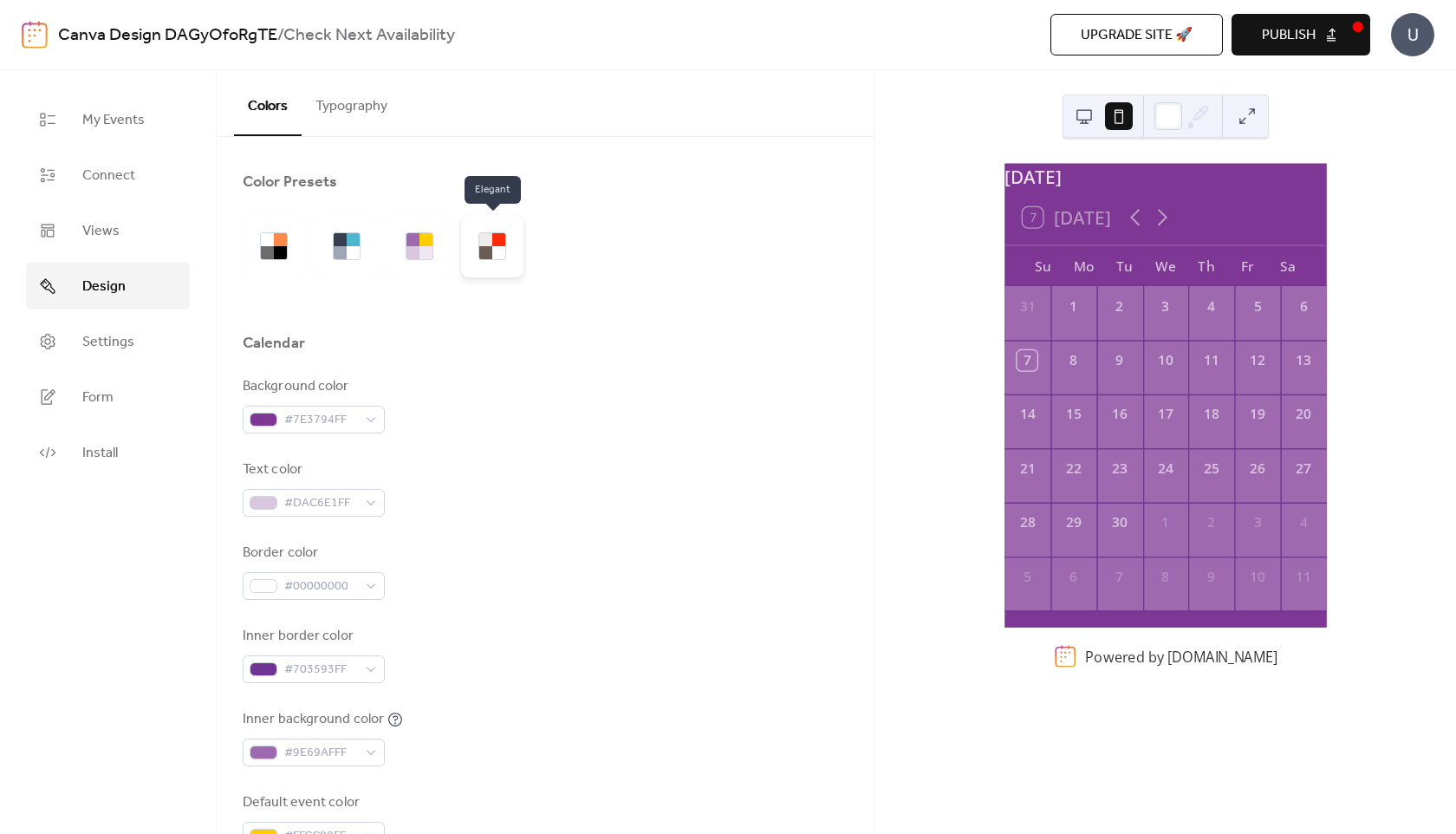
click at [494, 247] on div at bounding box center [498, 252] width 13 height 13
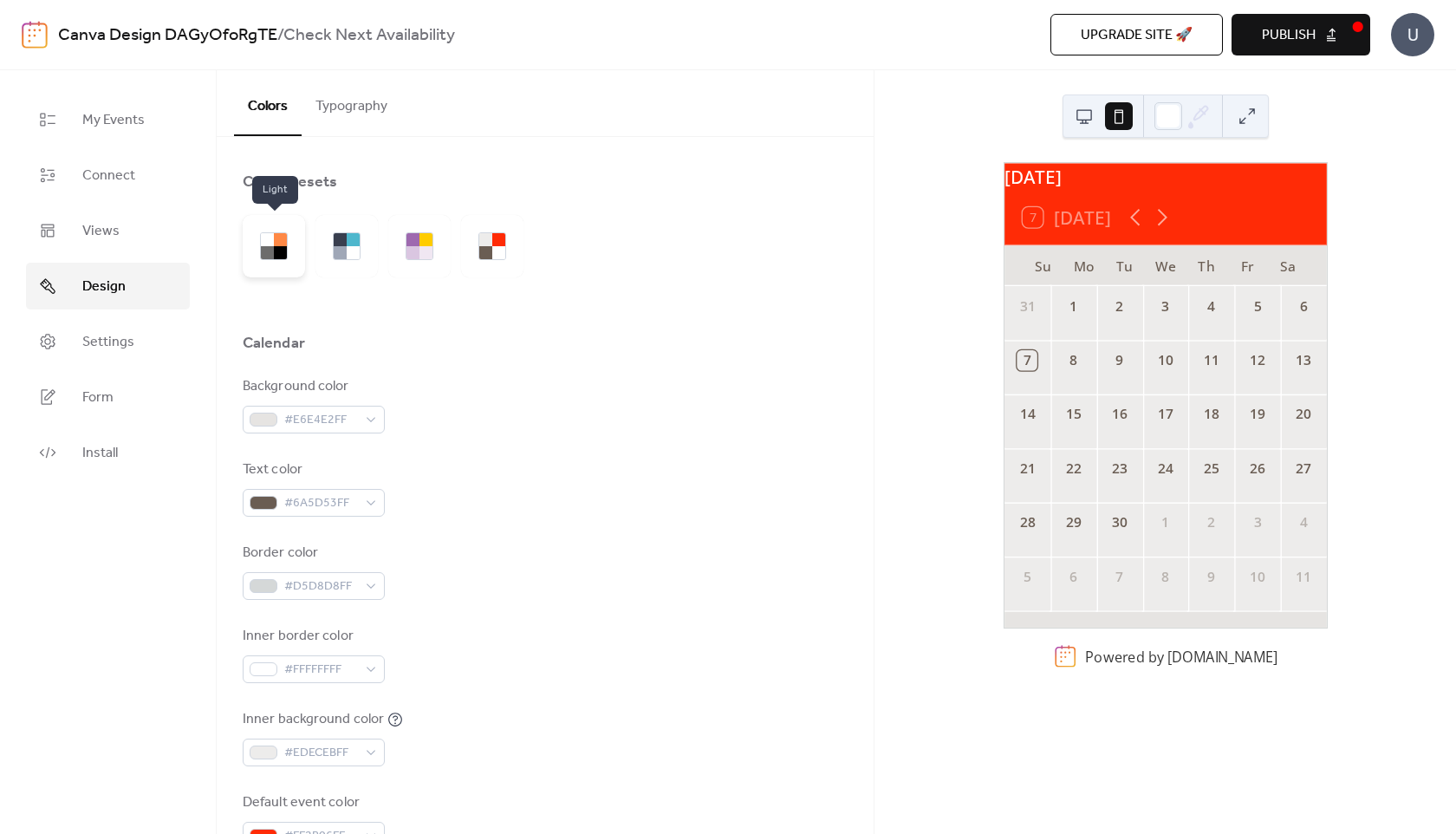
click at [258, 246] on div at bounding box center [274, 246] width 63 height 63
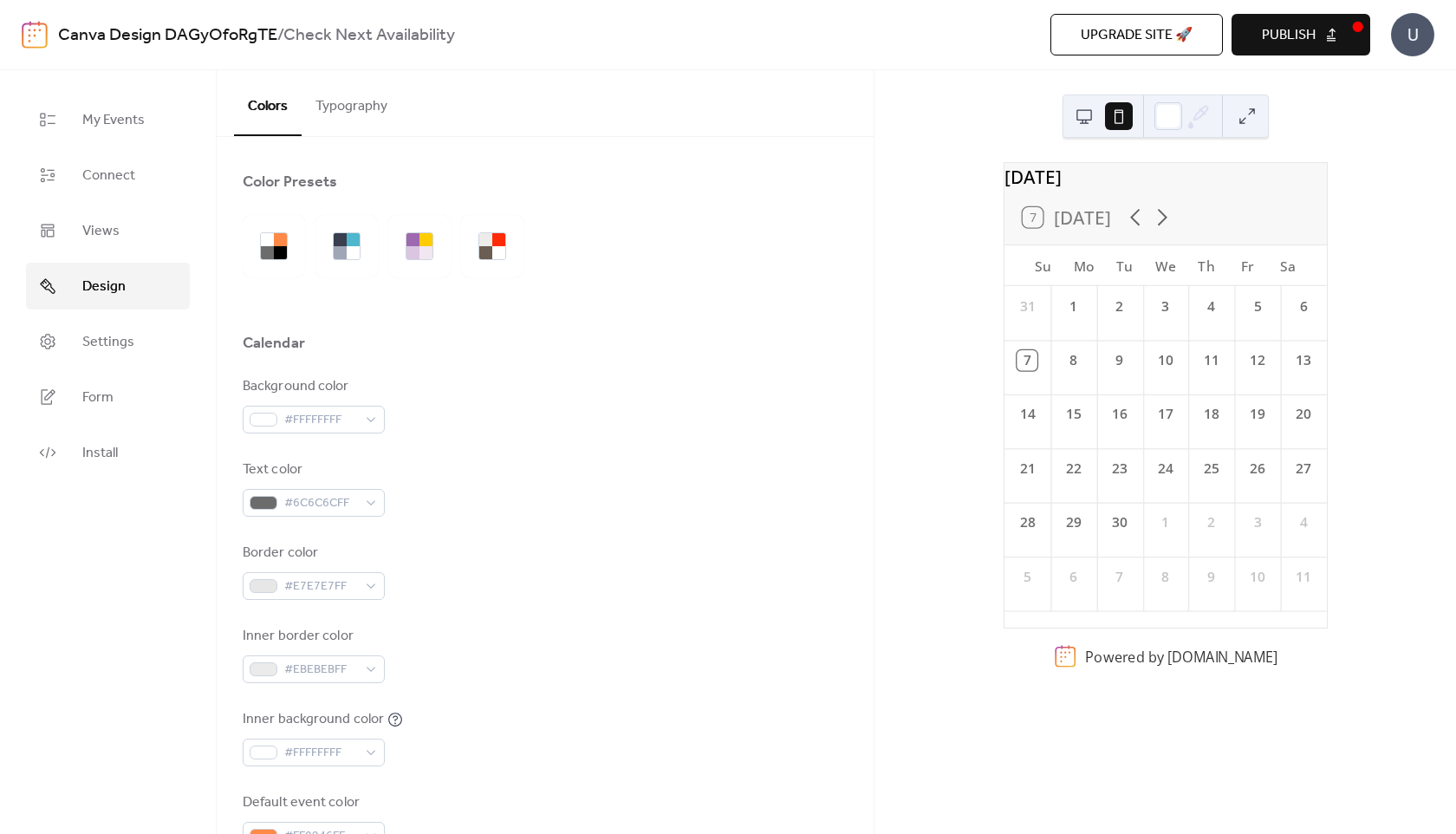
click at [1316, 47] on button "Publish" at bounding box center [1302, 34] width 139 height 42
click at [81, 128] on link "My Events" at bounding box center [108, 119] width 164 height 47
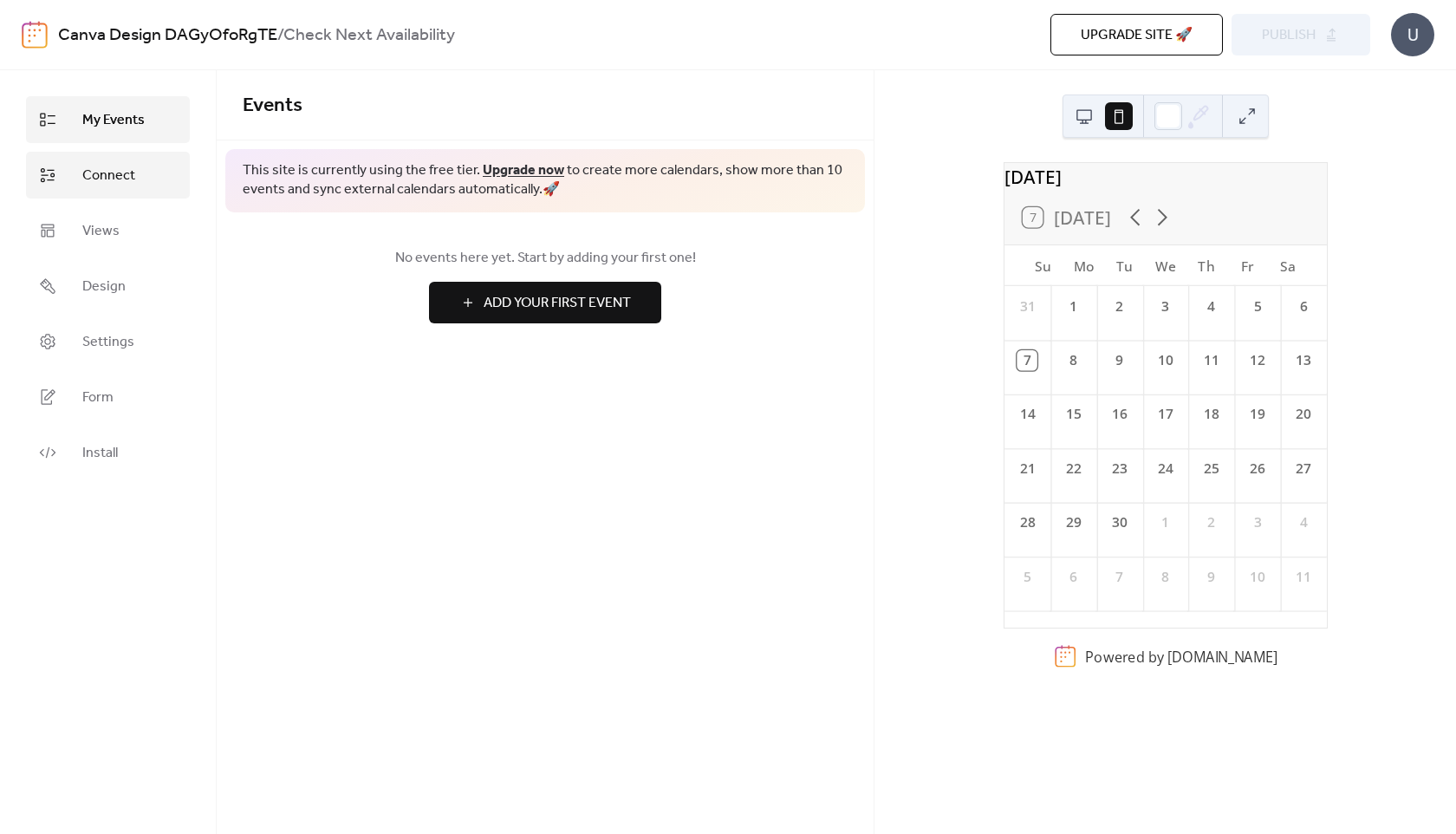
click at [88, 171] on span "Connect" at bounding box center [108, 175] width 53 height 21
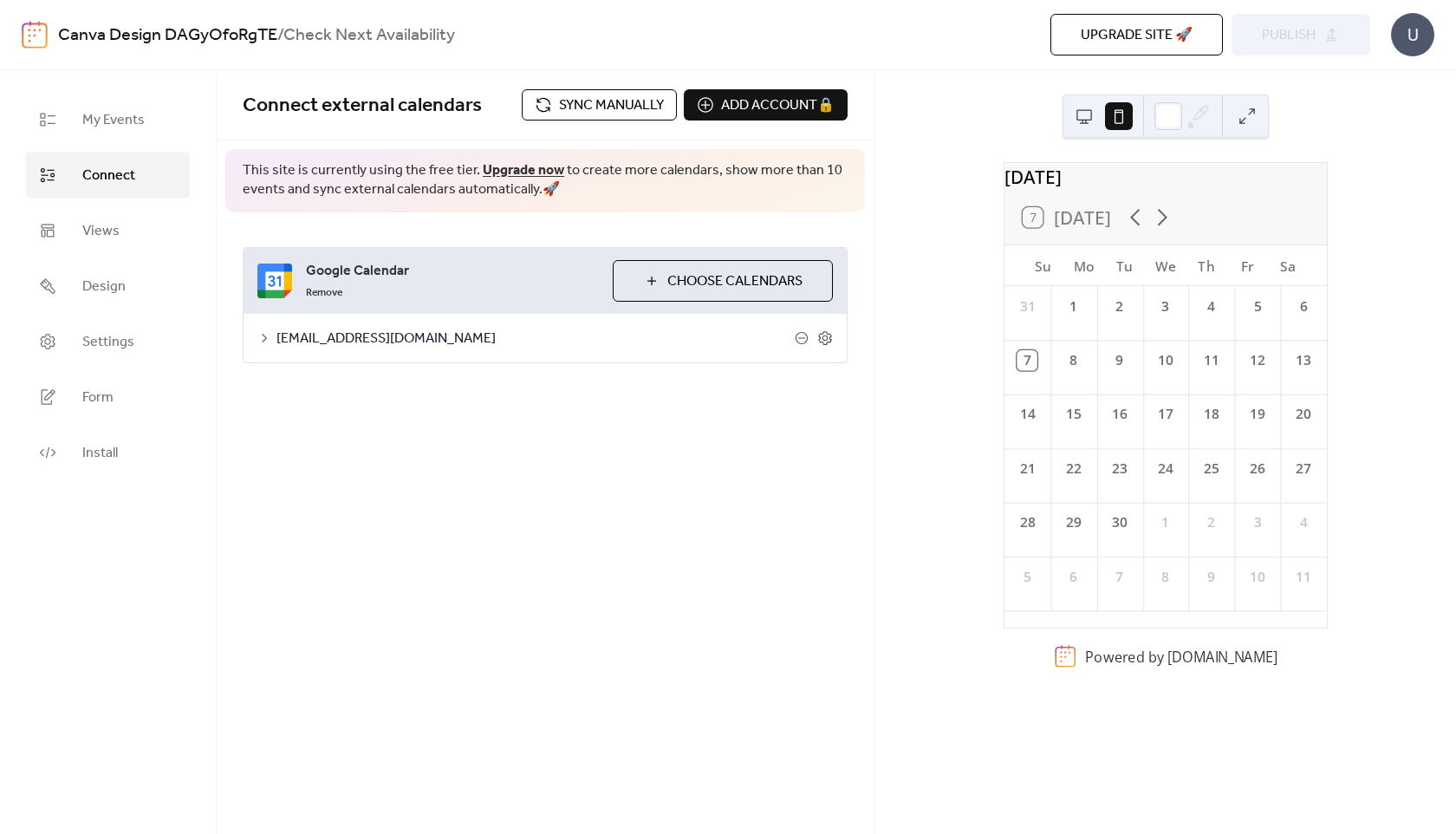
click at [597, 111] on span "Sync manually" at bounding box center [611, 106] width 105 height 21
click at [1306, 35] on span "Publish" at bounding box center [1289, 35] width 54 height 21
click at [110, 403] on span "Form" at bounding box center [98, 398] width 31 height 21
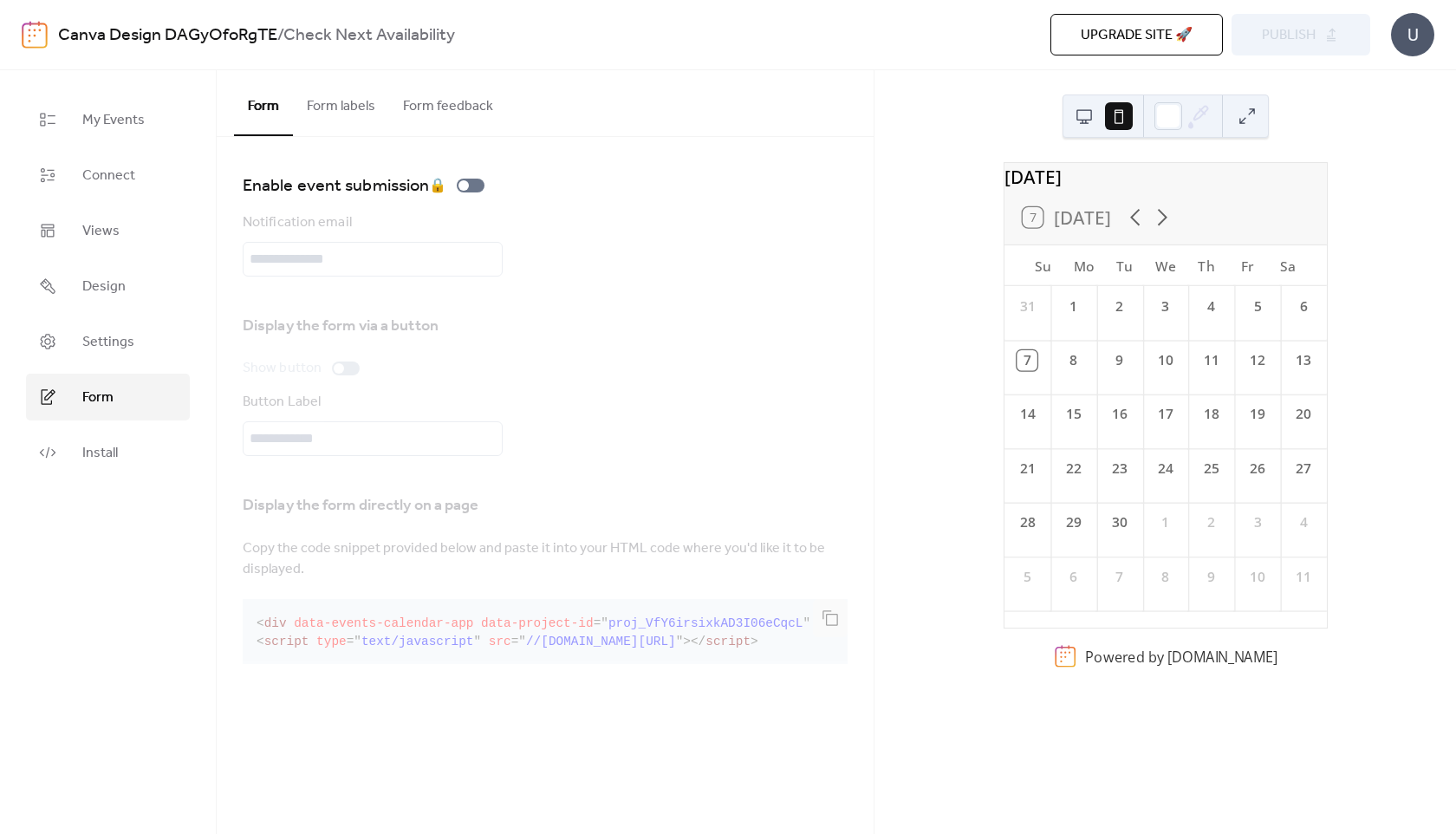
click at [339, 111] on button "Form labels" at bounding box center [341, 103] width 96 height 65
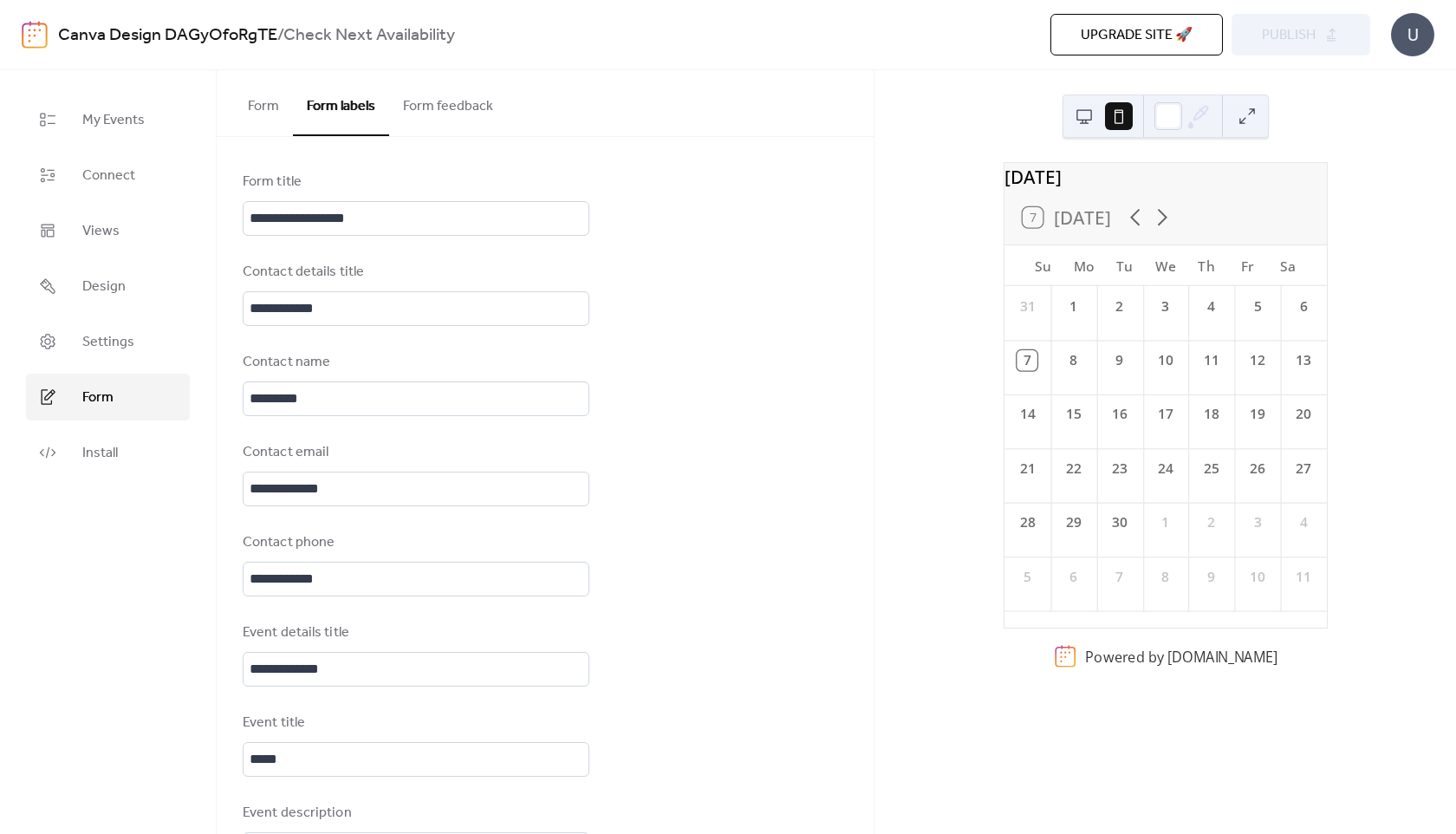
click at [134, 145] on ul "My Events Connect Views Design Settings Form Install" at bounding box center [108, 285] width 164 height 380
click at [82, 121] on span "My Events" at bounding box center [113, 120] width 63 height 21
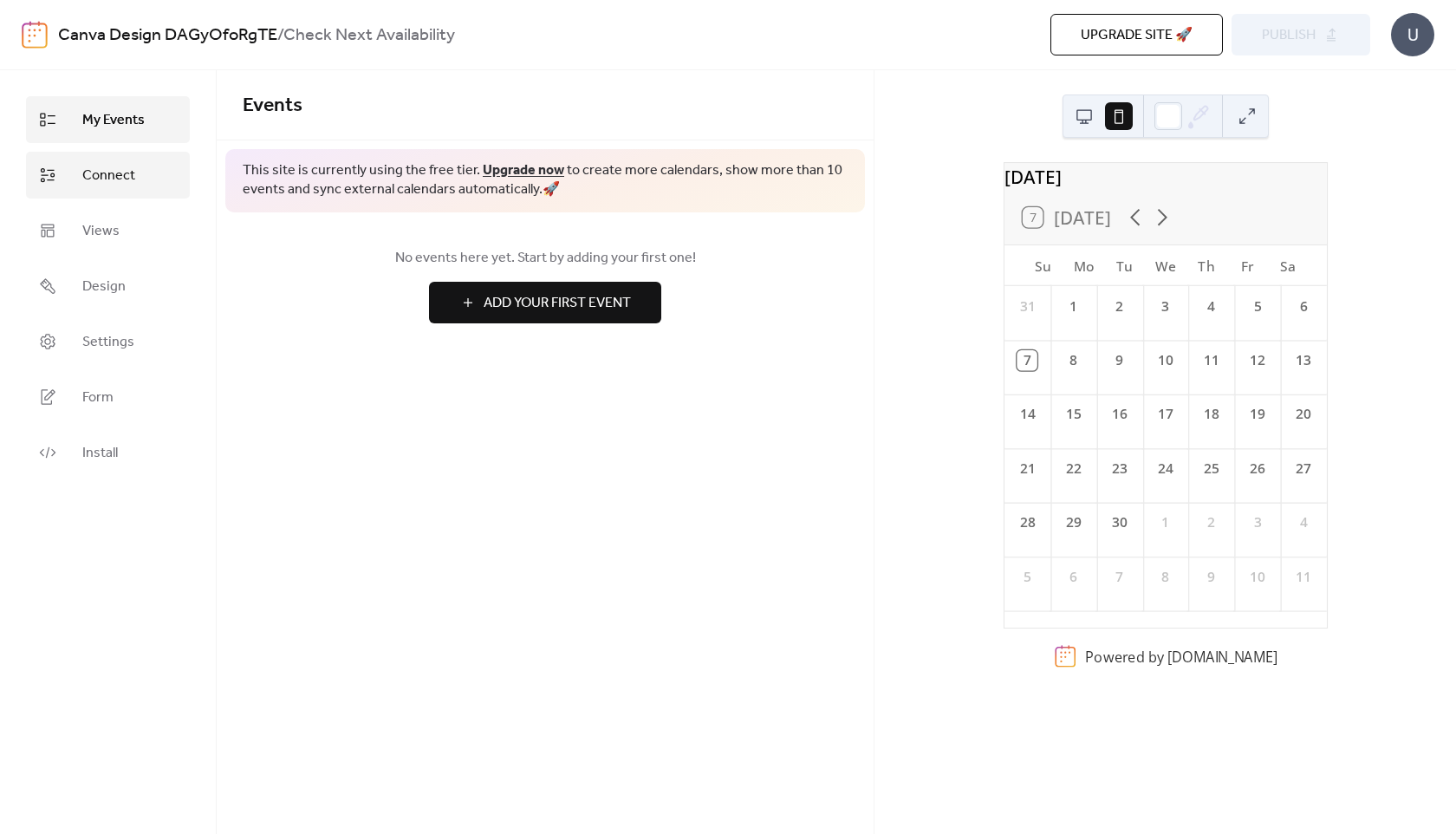
click at [91, 187] on span "Connect" at bounding box center [108, 175] width 53 height 21
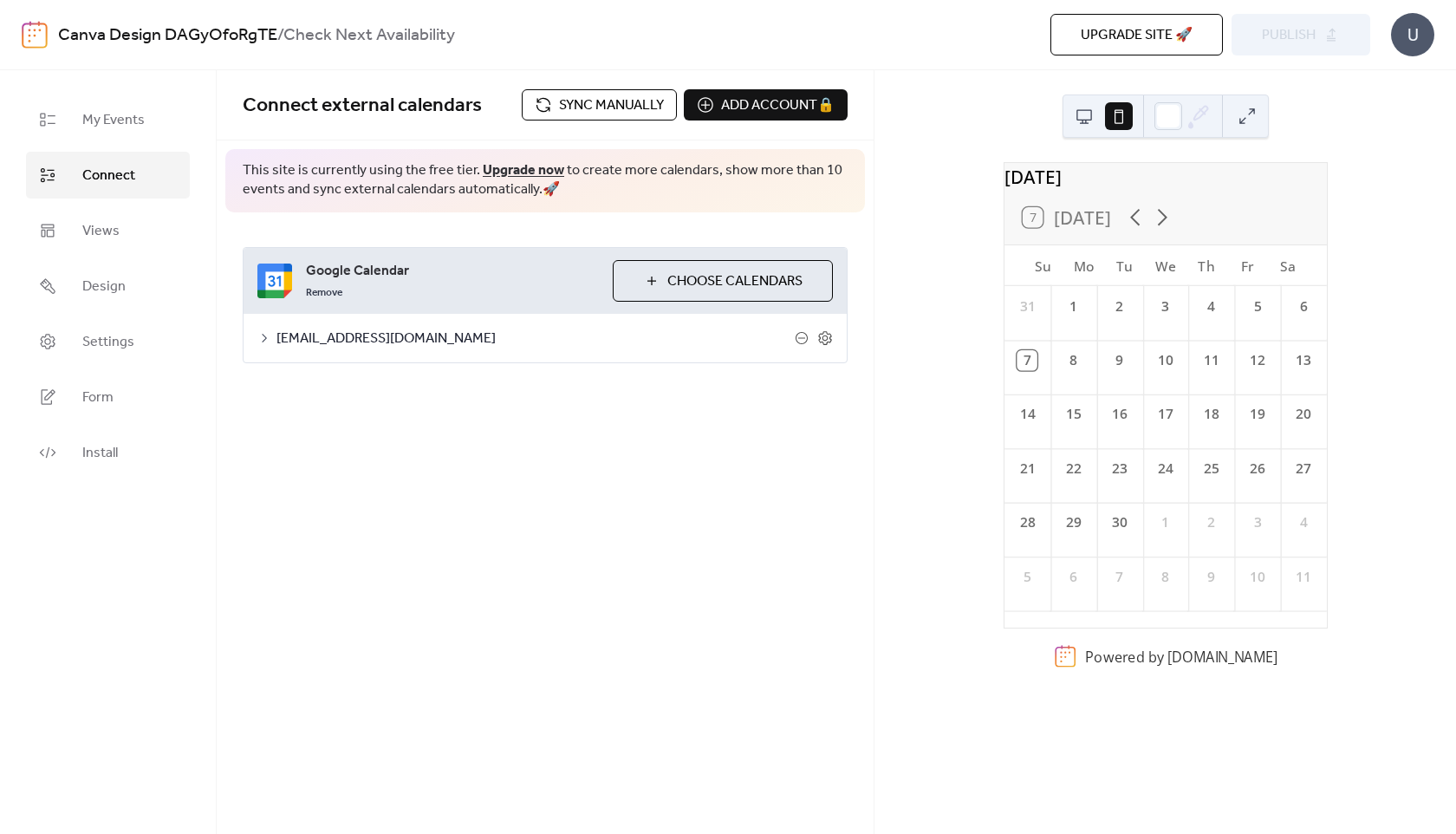
click at [543, 282] on div "Remove" at bounding box center [452, 290] width 293 height 21
click at [650, 335] on span "[EMAIL_ADDRESS][DOMAIN_NAME]" at bounding box center [535, 338] width 518 height 21
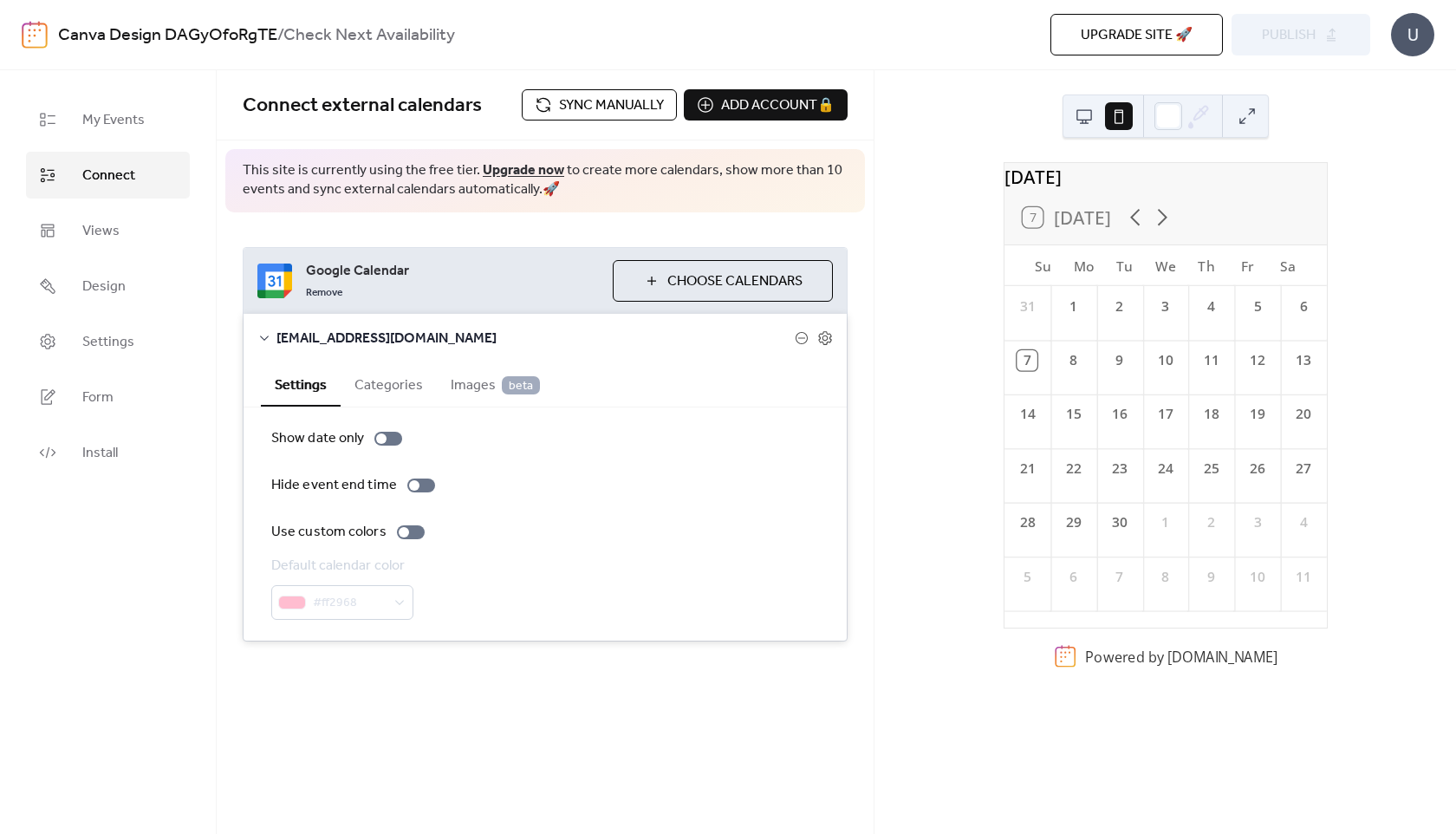
click at [424, 398] on button "Categories" at bounding box center [389, 383] width 96 height 42
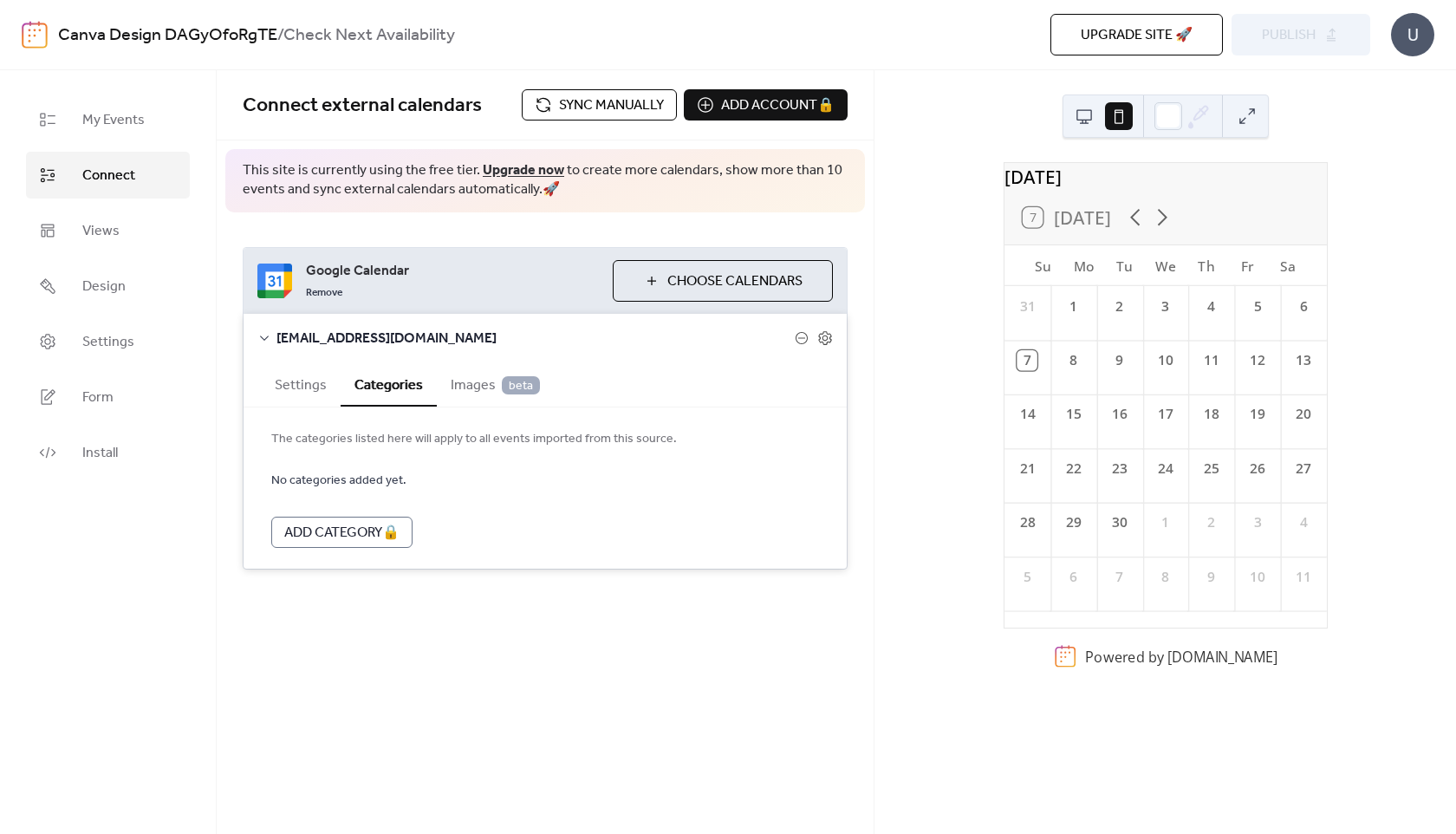
click at [481, 391] on span "Images beta" at bounding box center [494, 385] width 89 height 21
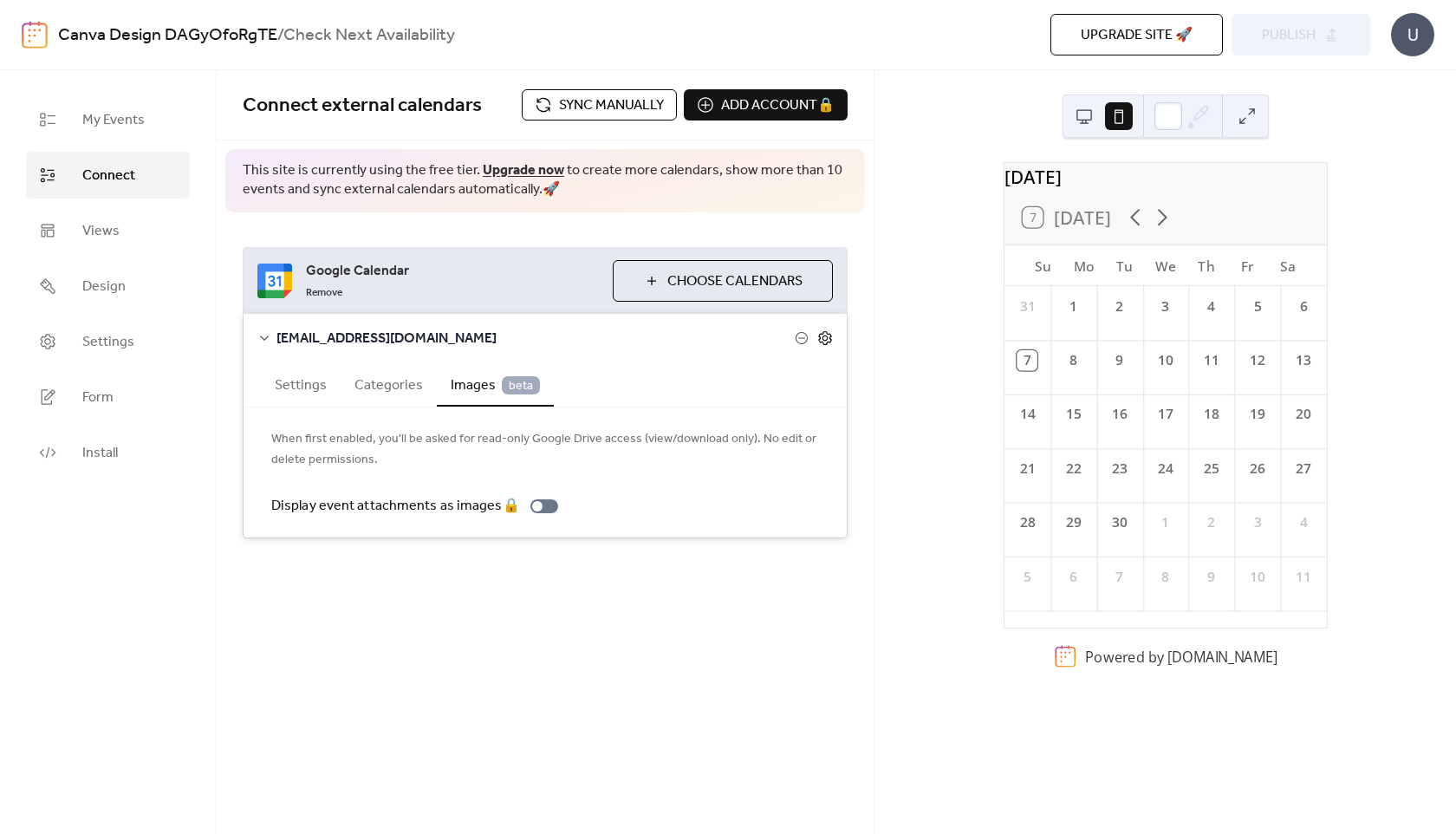
click at [830, 342] on icon at bounding box center [824, 338] width 13 height 14
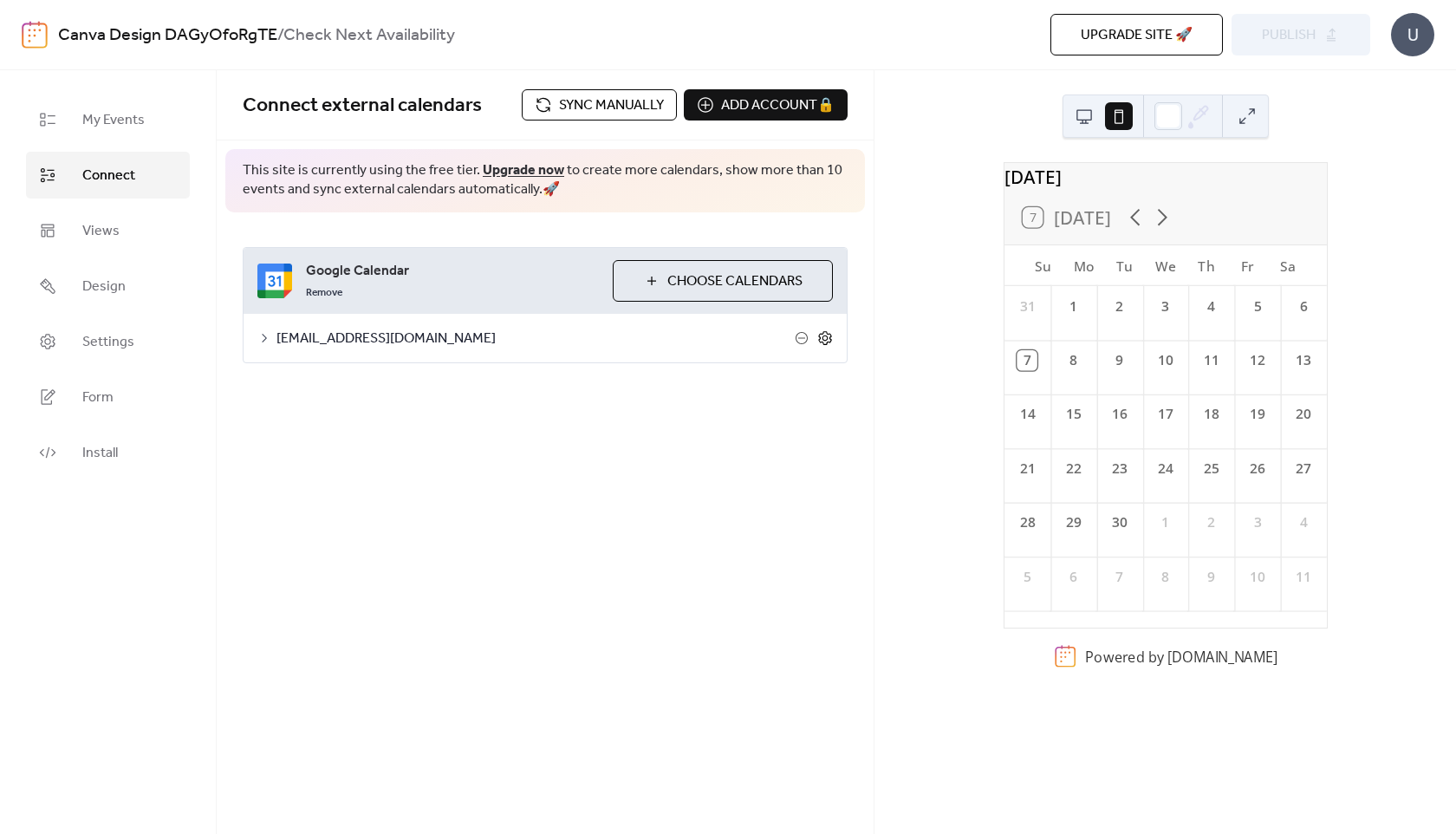
click at [830, 342] on icon at bounding box center [824, 338] width 13 height 14
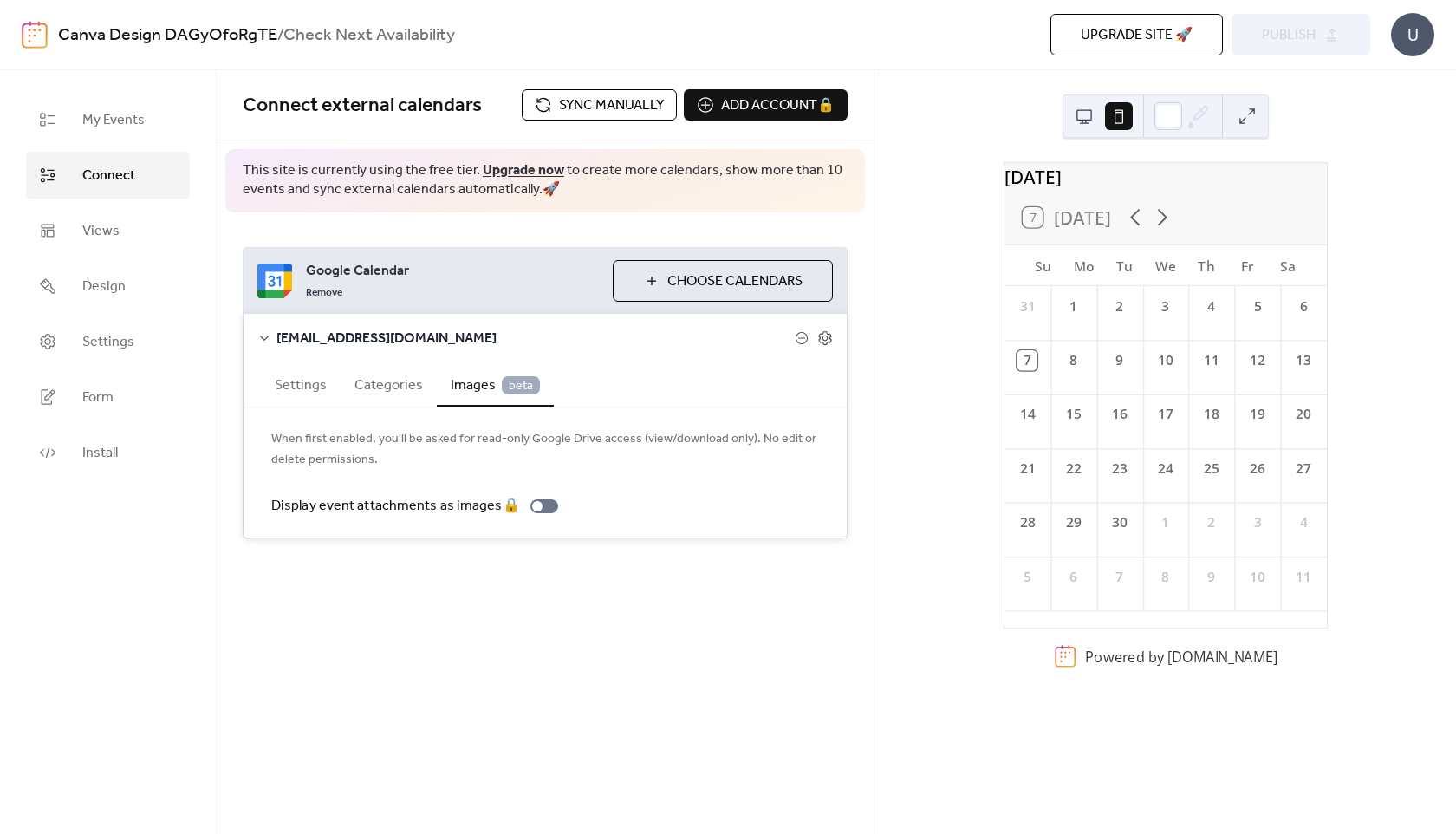
click at [1081, 133] on div at bounding box center [1102, 116] width 63 height 42
click at [1081, 122] on button at bounding box center [1085, 116] width 27 height 27
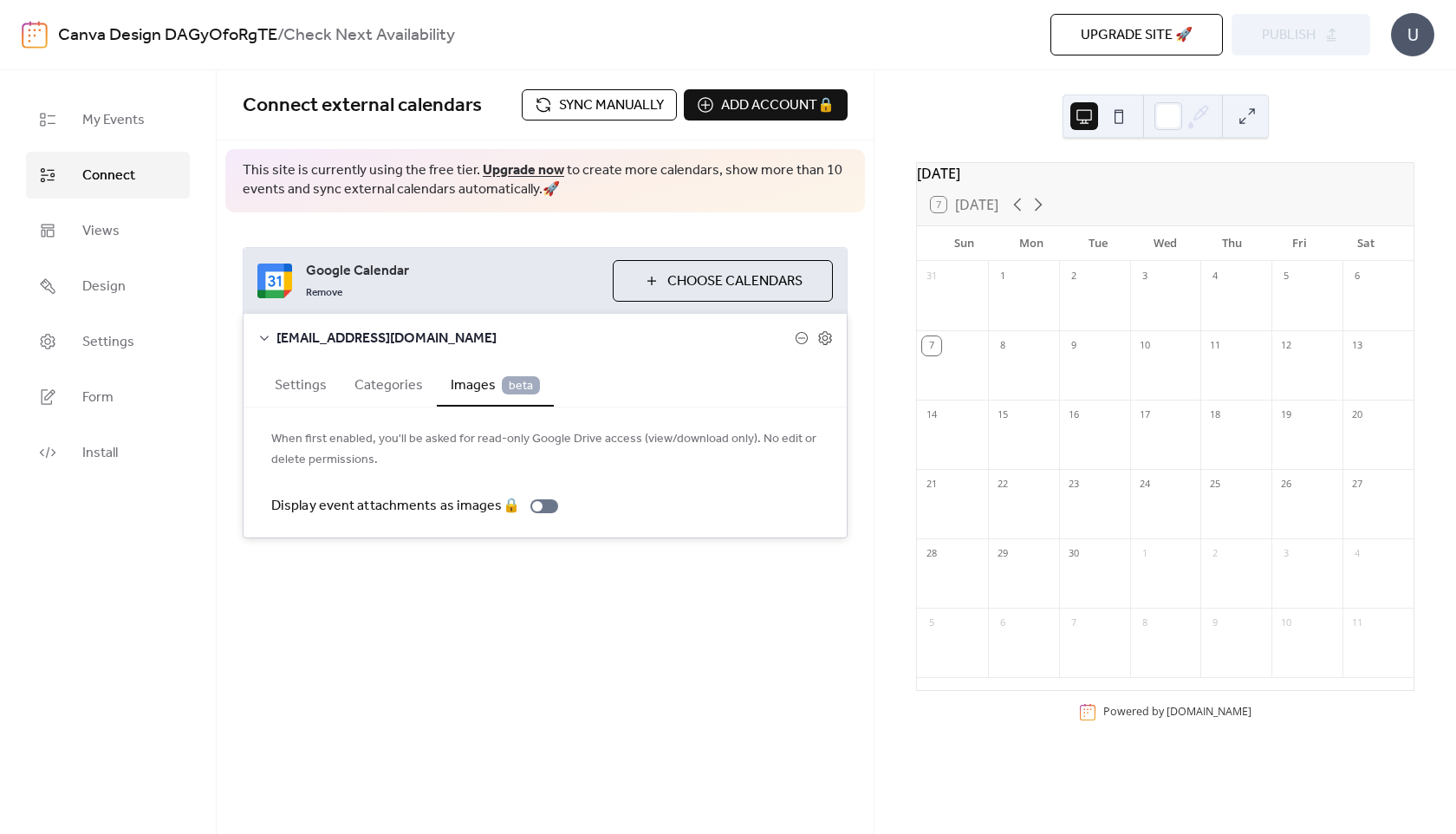
click at [1405, 42] on div "U" at bounding box center [1413, 34] width 43 height 43
